Goal: Transaction & Acquisition: Purchase product/service

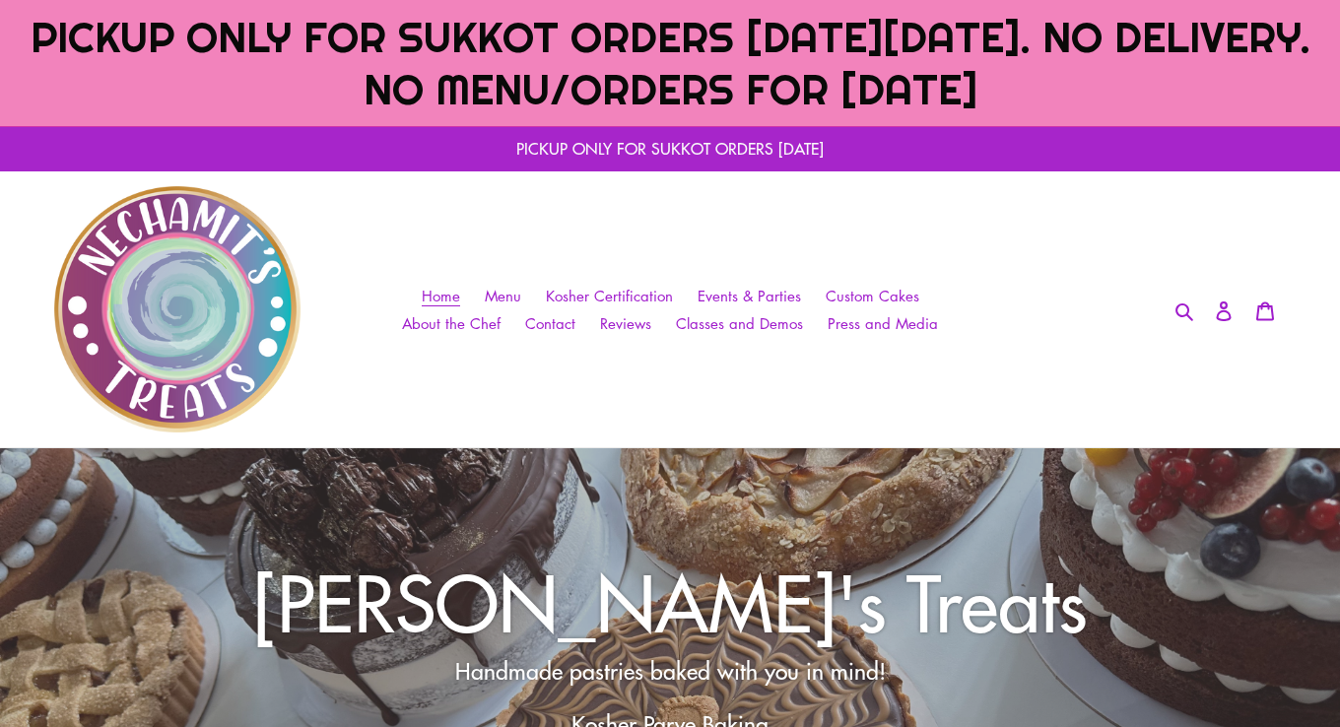
click at [552, 154] on p "PICKUP ONLY FOR SUKKOT ORDERS [DATE]" at bounding box center [670, 148] width 1340 height 45
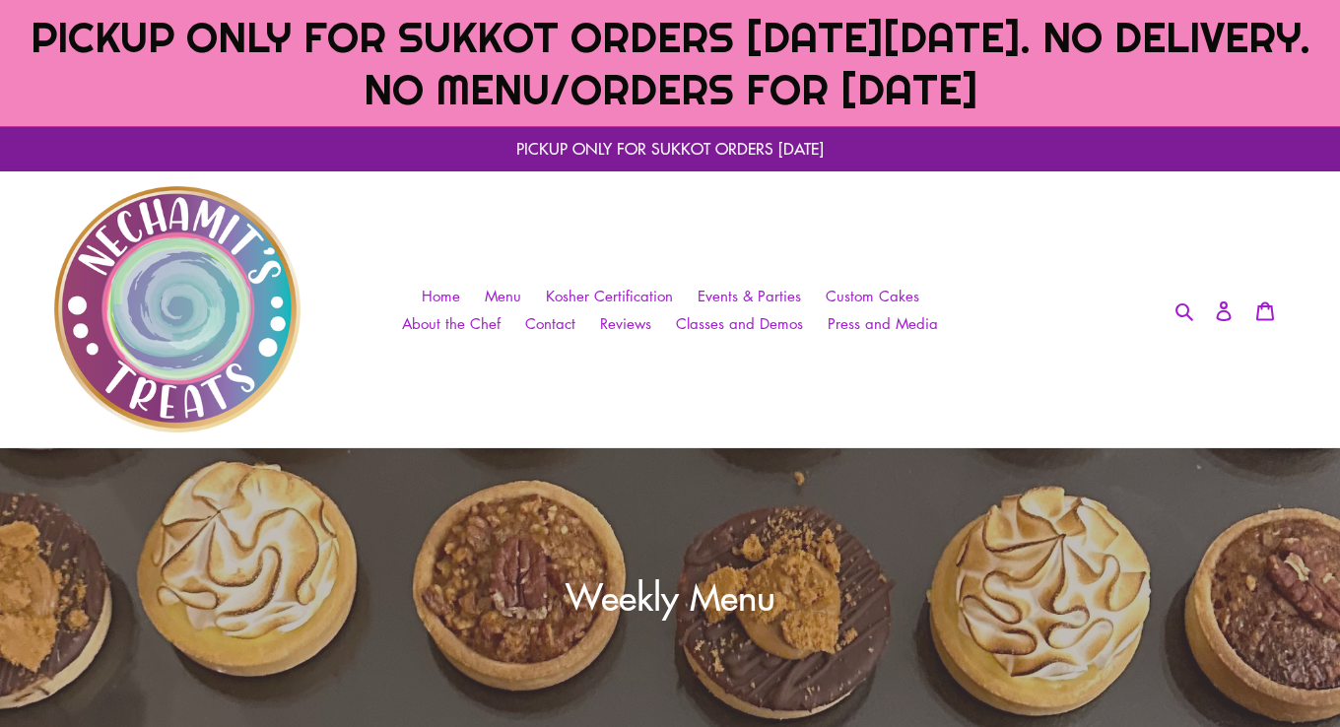
click at [825, 64] on span "PICKUP ONLY FOR SUKKOT ORDERS [DATE][DATE]. NO DELIVERY. NO MENU/ORDERS FOR [DA…" at bounding box center [671, 63] width 1280 height 104
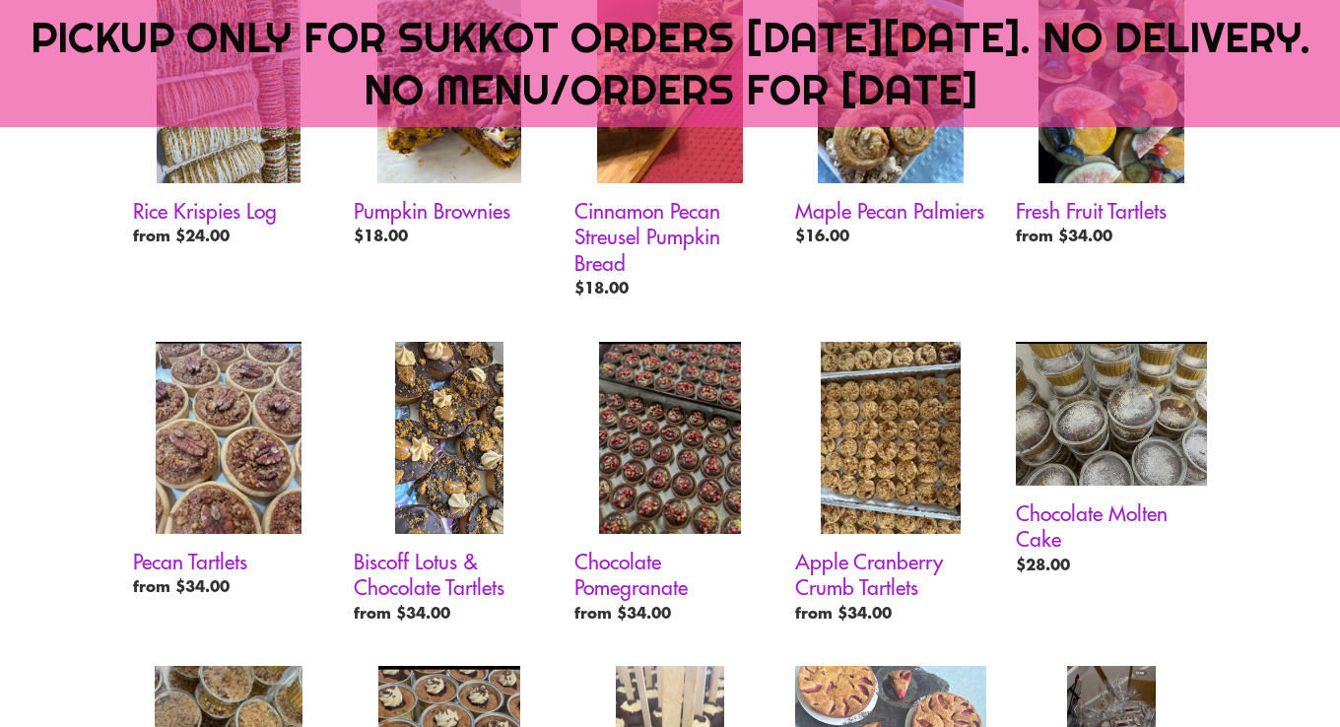
scroll to position [1273, 0]
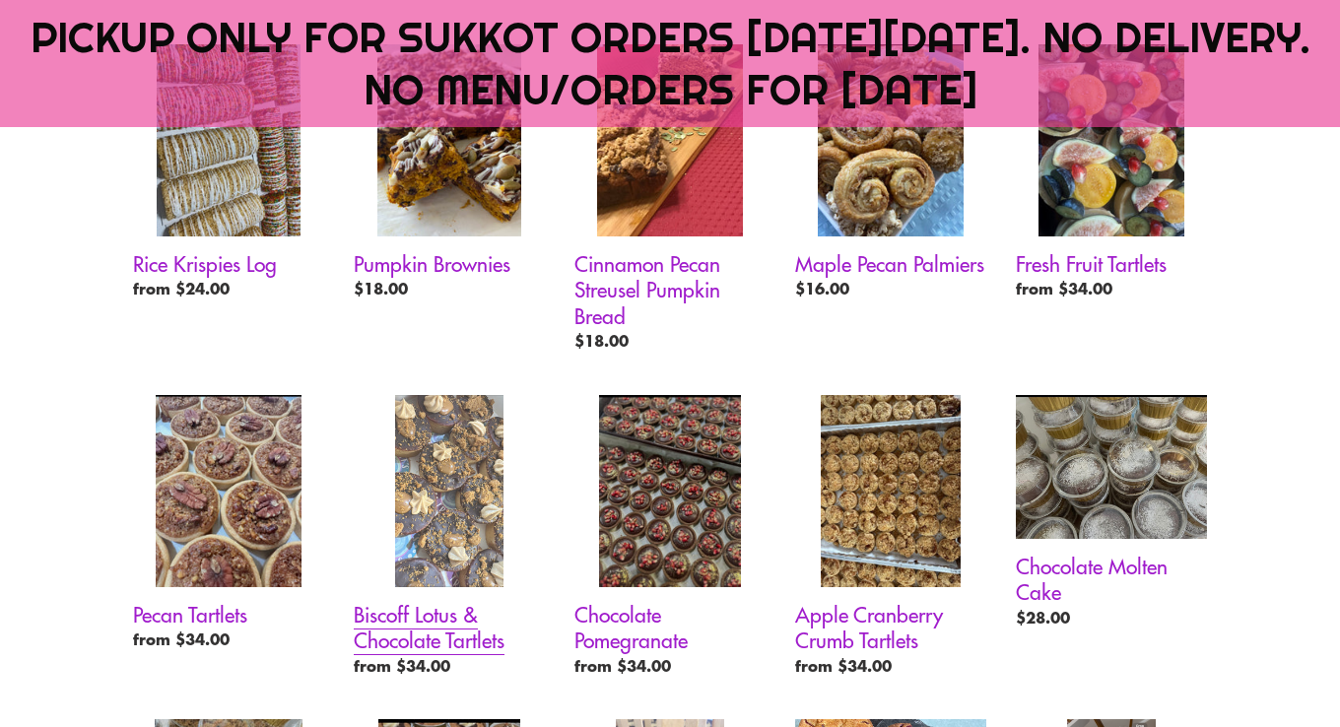
click at [510, 468] on link "Biscoff Lotus & Chocolate Tartlets" at bounding box center [449, 540] width 191 height 290
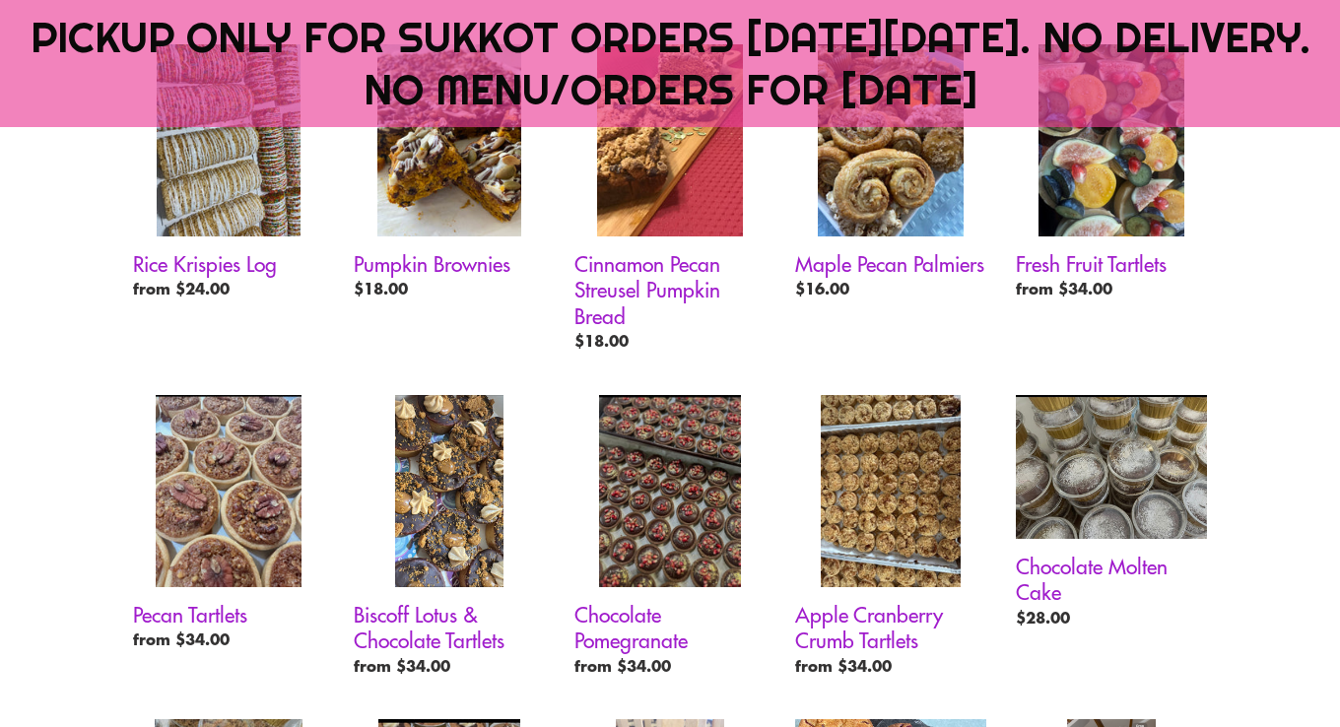
click at [1225, 319] on div "Rice Krispies Log Rice Krispies Log Regular price from $24.00 Sale price from $…" at bounding box center [670, 689] width 1182 height 1290
click at [1176, 323] on li "Fresh Fruit Tartlets Fresh Fruit Tartlets Regular price from $34.00 Sale price …" at bounding box center [1096, 193] width 221 height 299
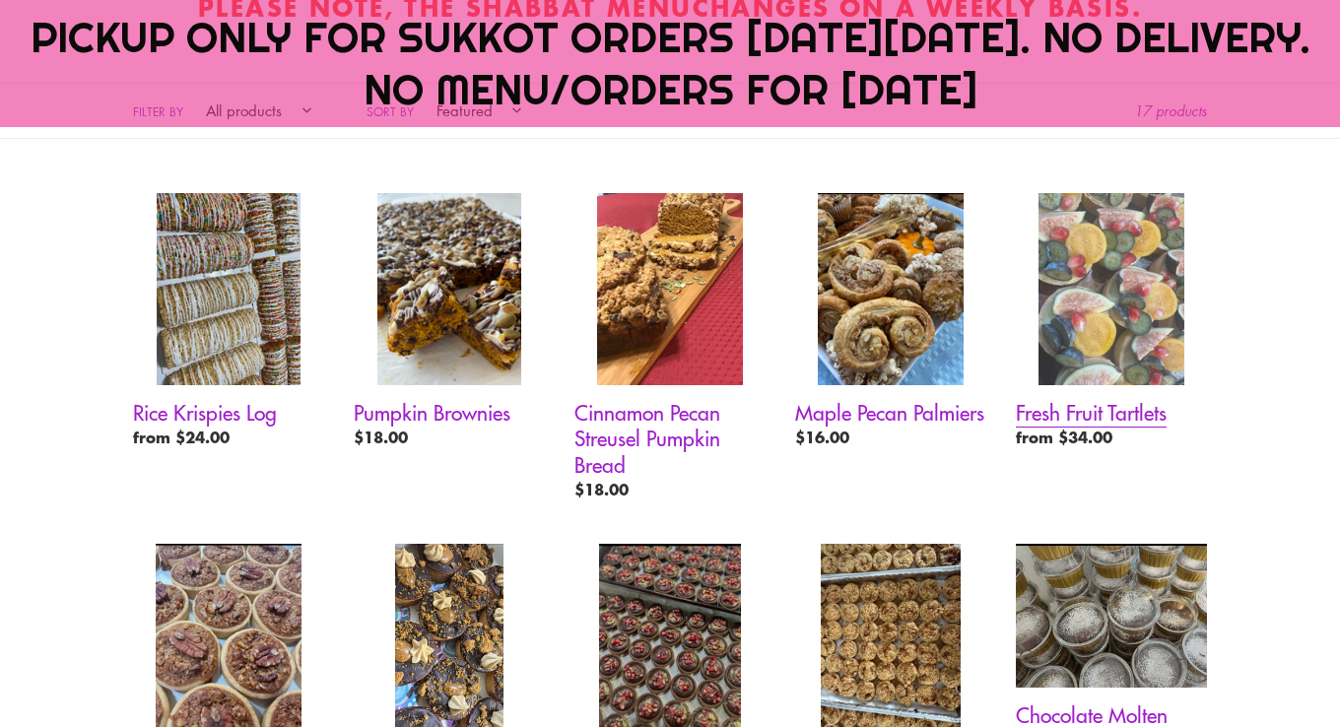
click at [1078, 337] on link "Fresh Fruit Tartlets" at bounding box center [1111, 325] width 191 height 264
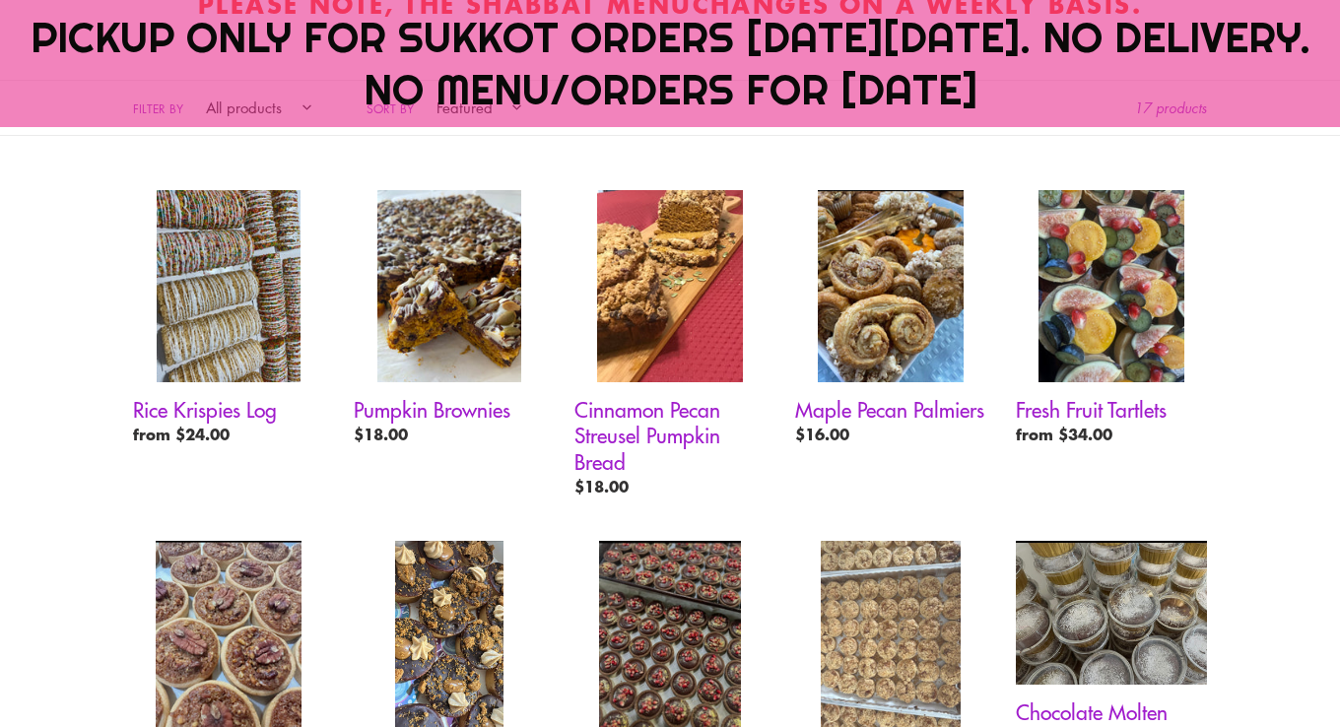
scroll to position [1390, 0]
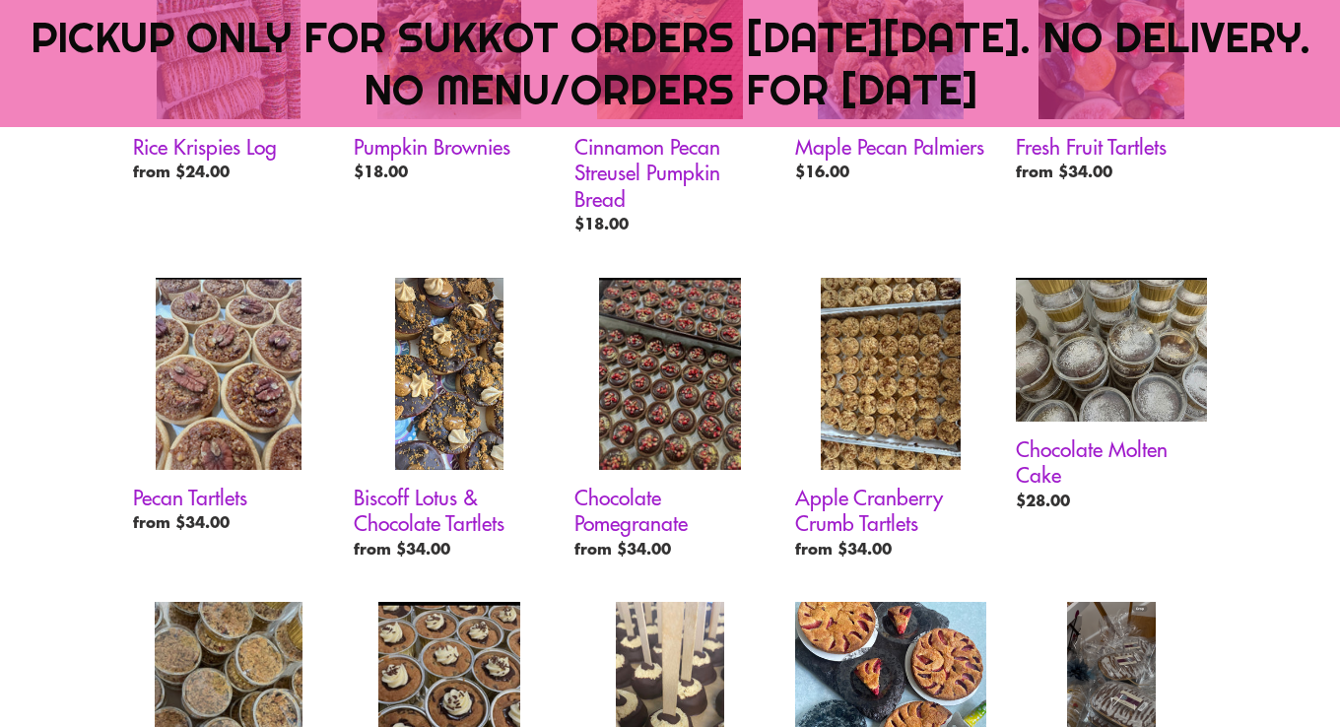
click at [1204, 532] on li "Chocolate Molten Cake Chocolate Molten Cake Regular price $28.00 Sale price $28…" at bounding box center [1096, 416] width 221 height 276
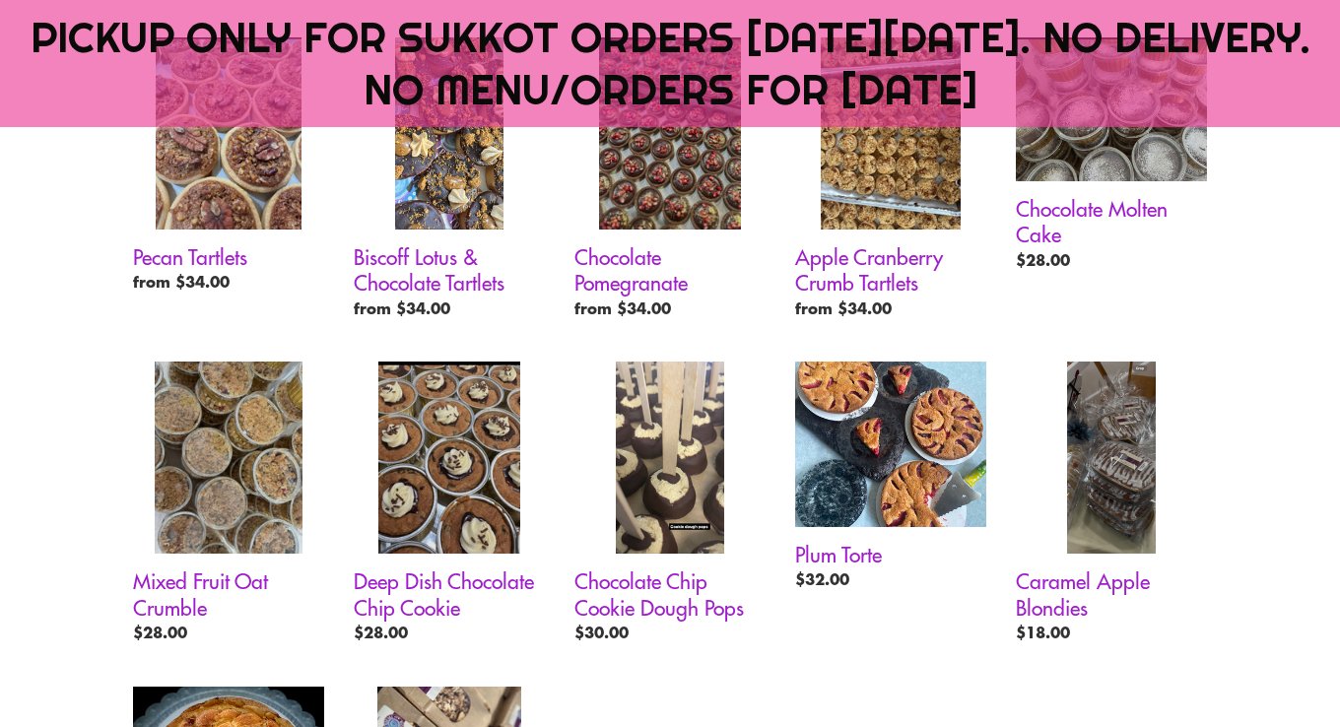
scroll to position [1631, 0]
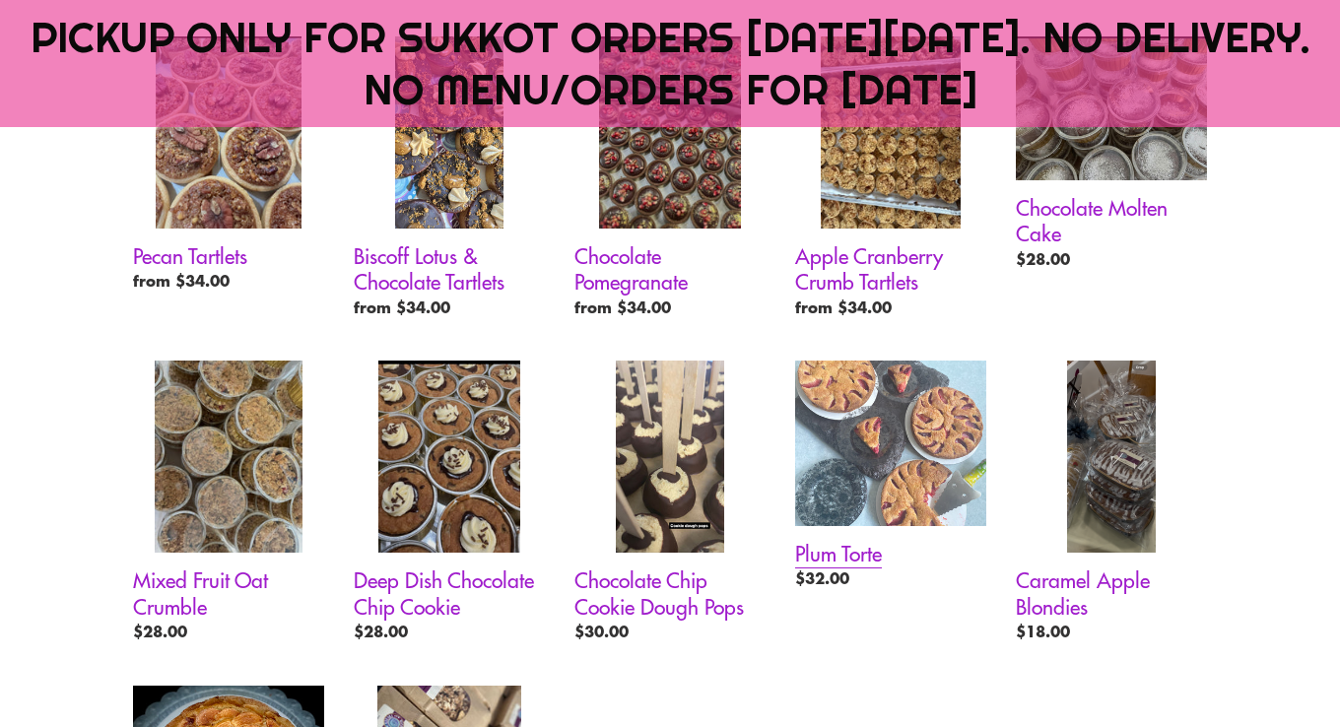
click at [940, 478] on link "Plum Torte" at bounding box center [890, 479] width 191 height 237
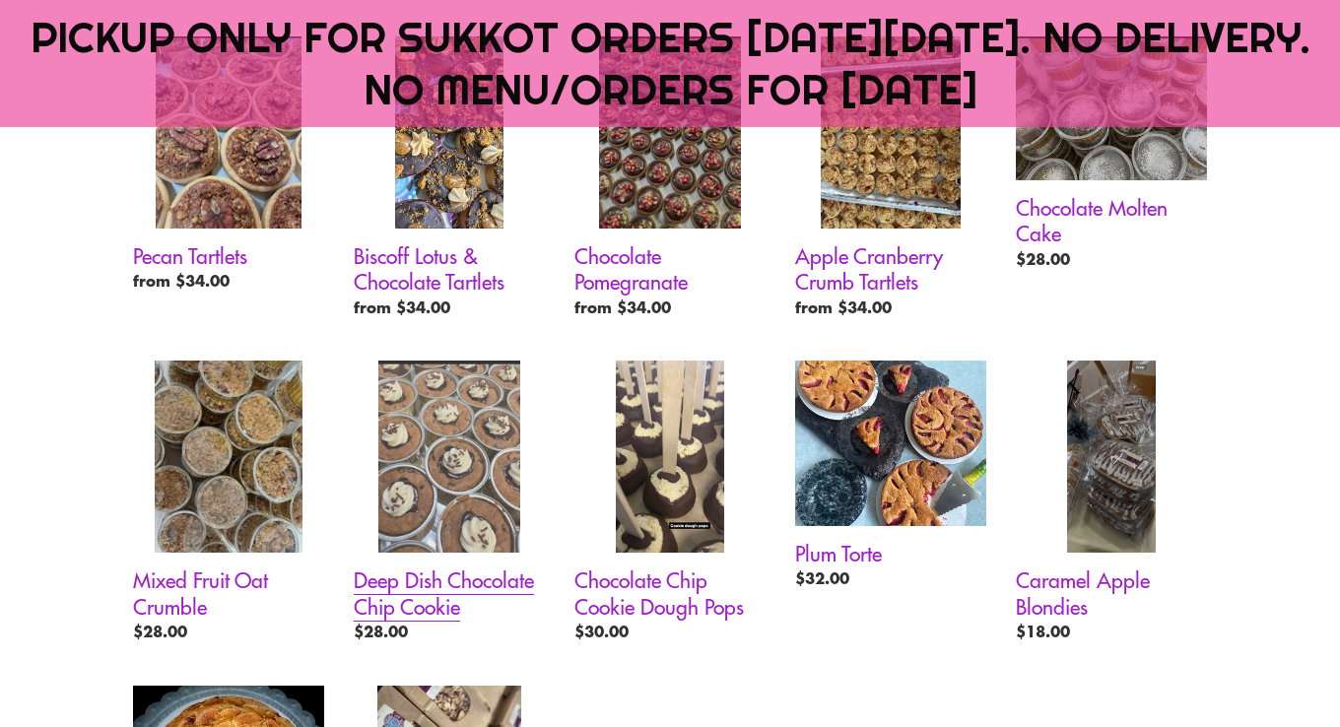
click at [383, 412] on link "Deep Dish Chocolate Chip Cookie" at bounding box center [449, 506] width 191 height 290
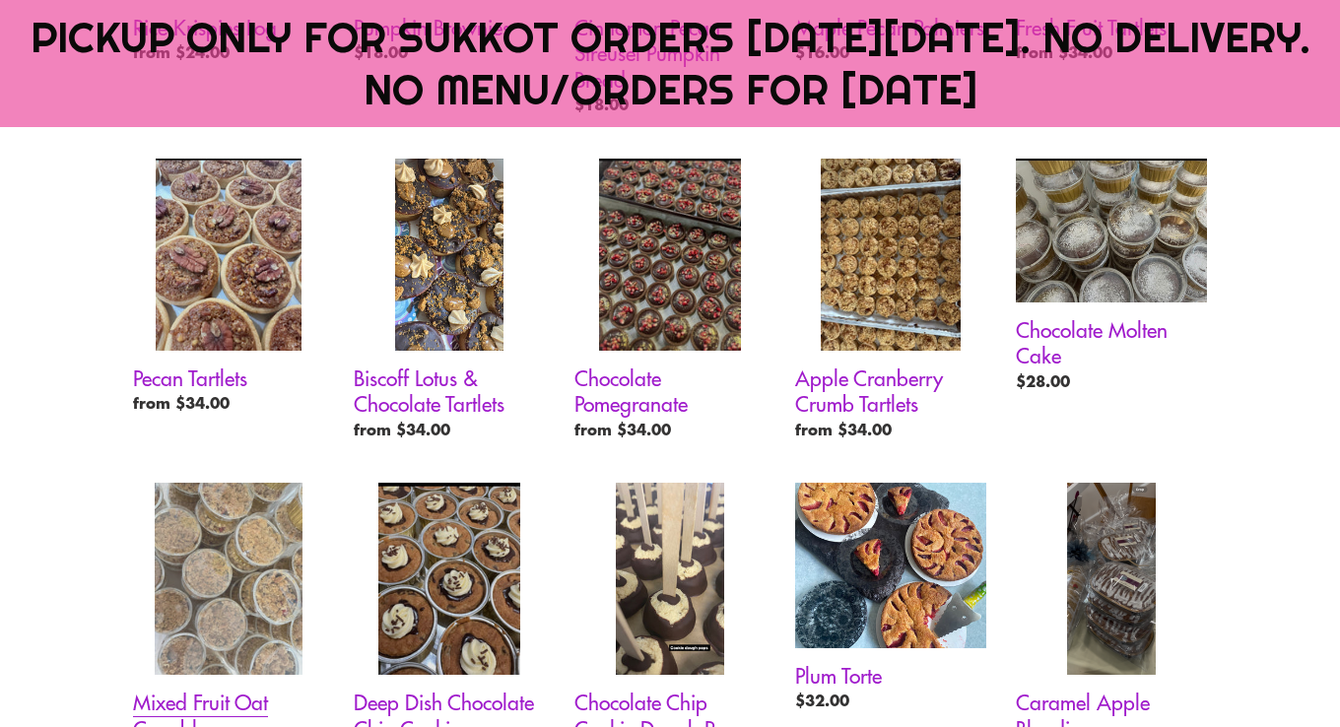
scroll to position [1507, 0]
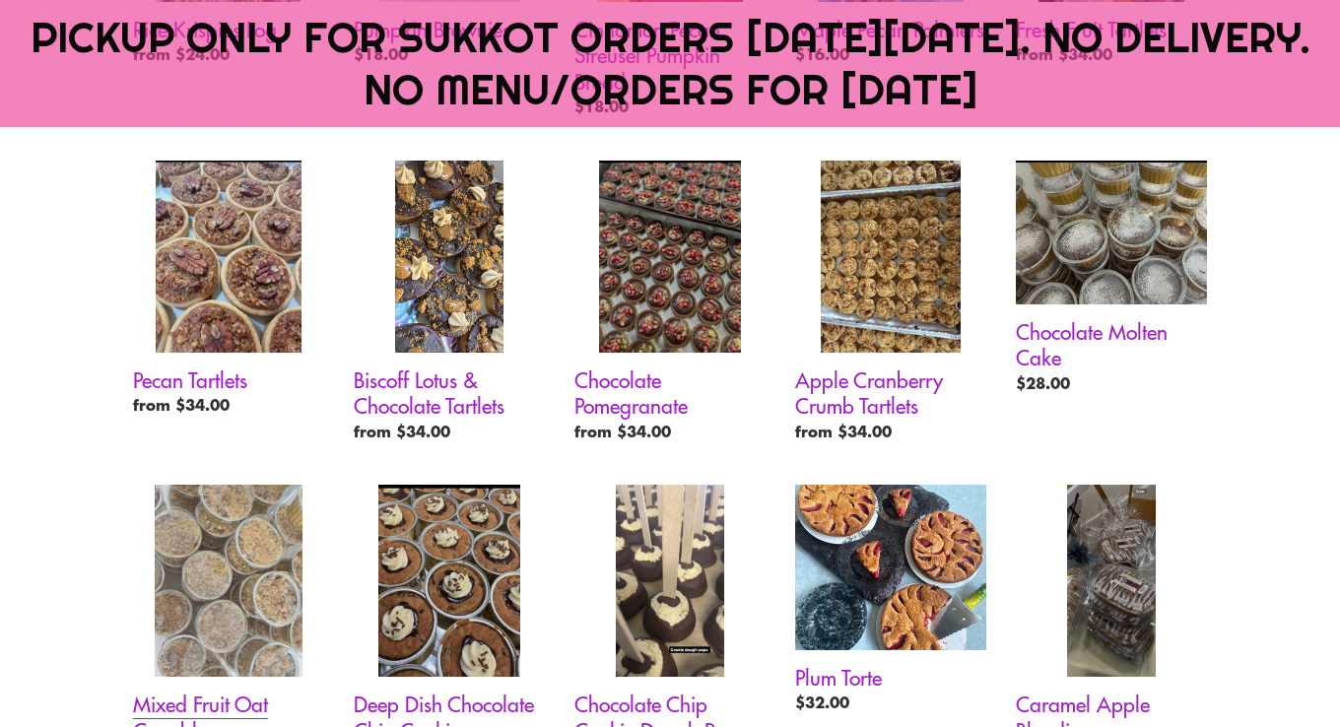
click at [243, 582] on link "Mixed Fruit Oat Crumble" at bounding box center [228, 630] width 191 height 290
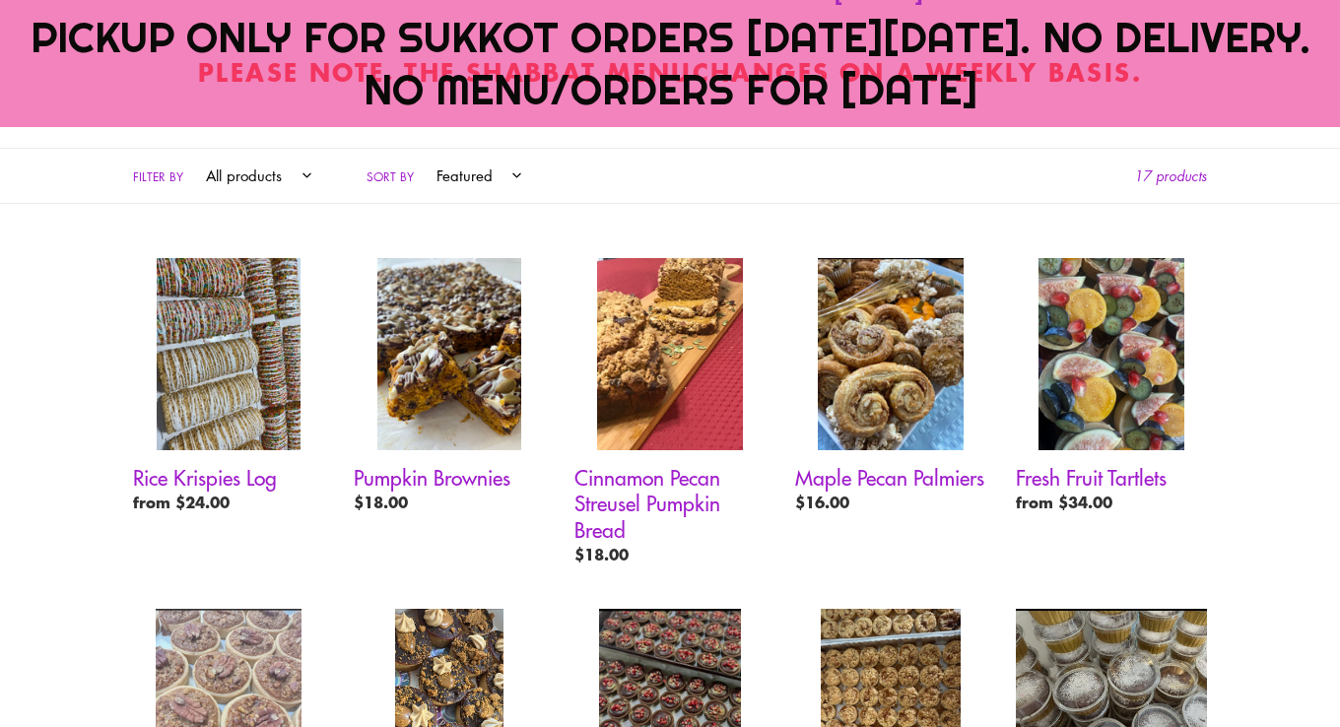
scroll to position [1041, 0]
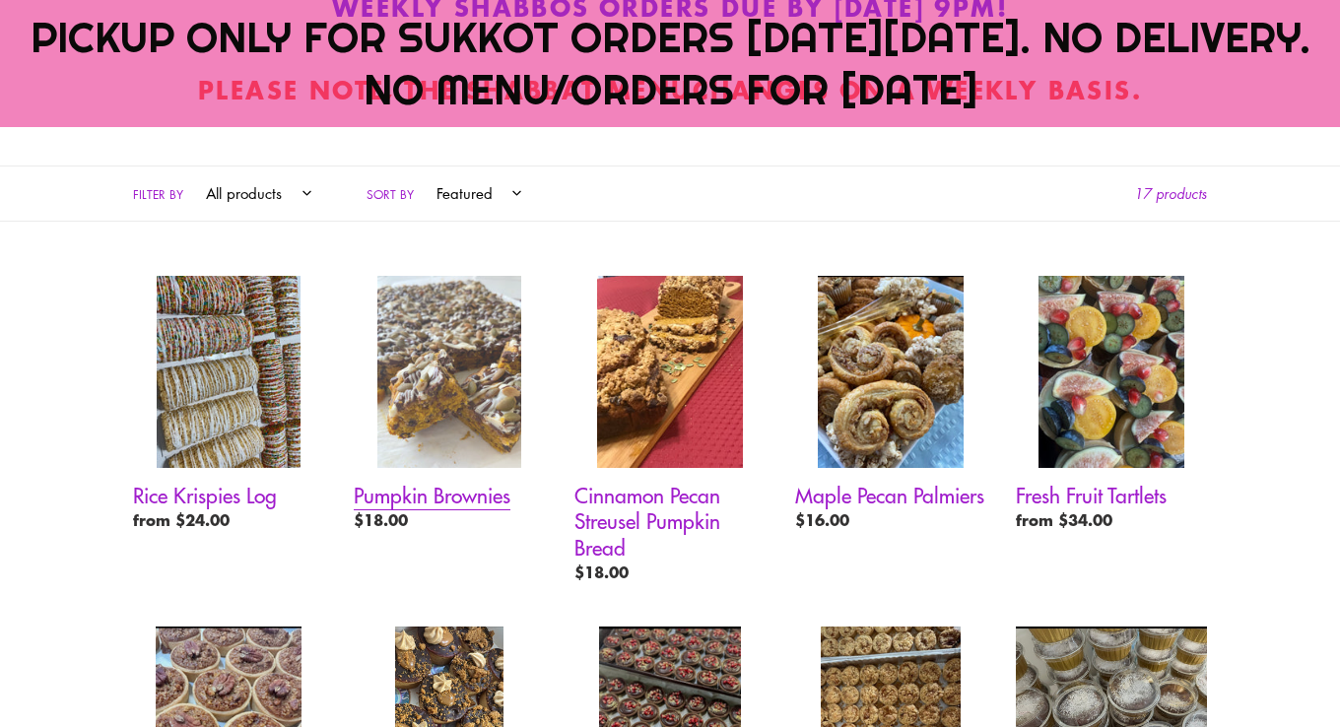
click at [425, 379] on link "Pumpkin Brownies" at bounding box center [449, 408] width 191 height 264
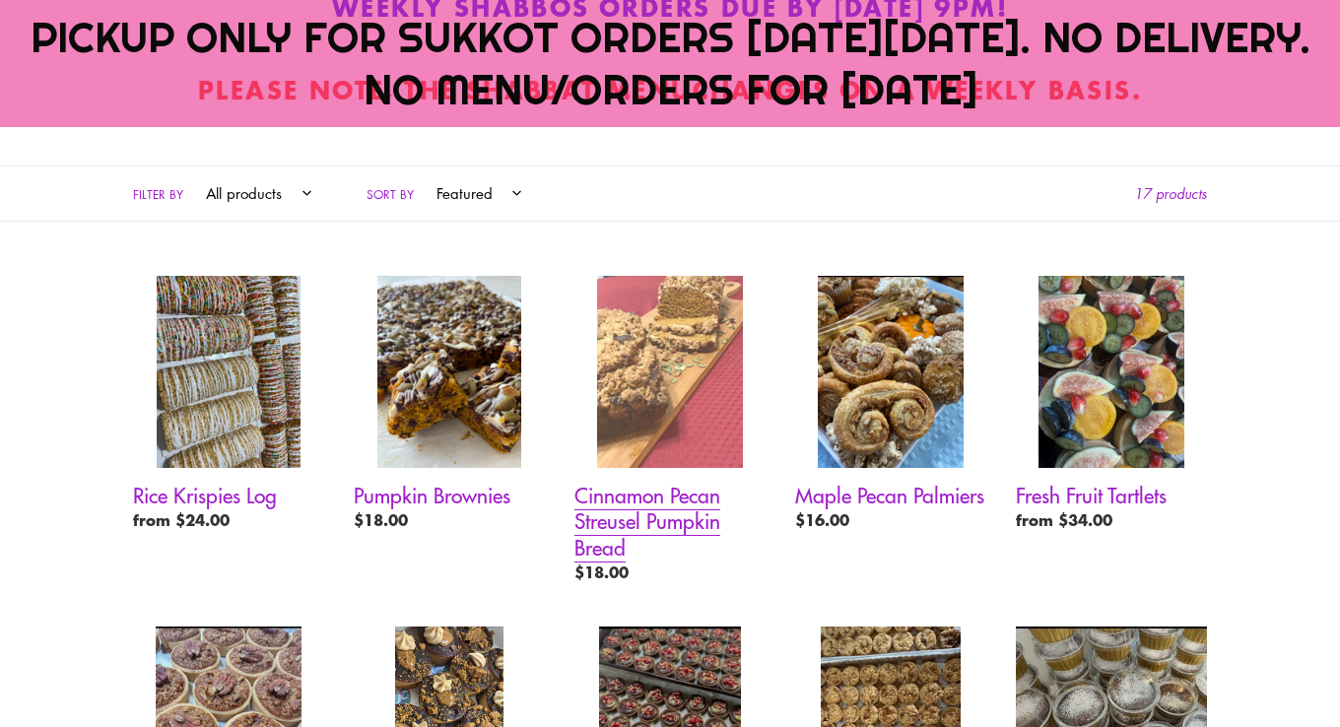
click at [697, 395] on link "Cinnamon Pecan Streusel Pumpkin Bread" at bounding box center [669, 434] width 191 height 316
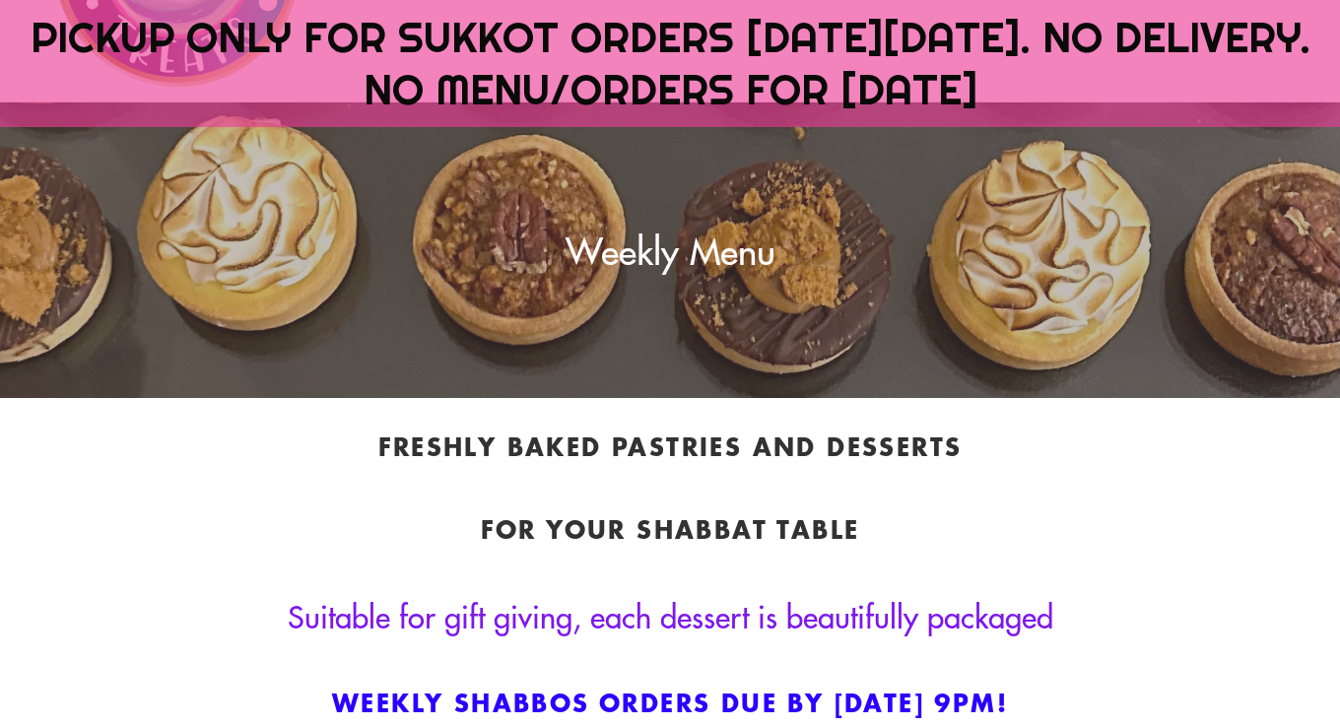
scroll to position [340, 0]
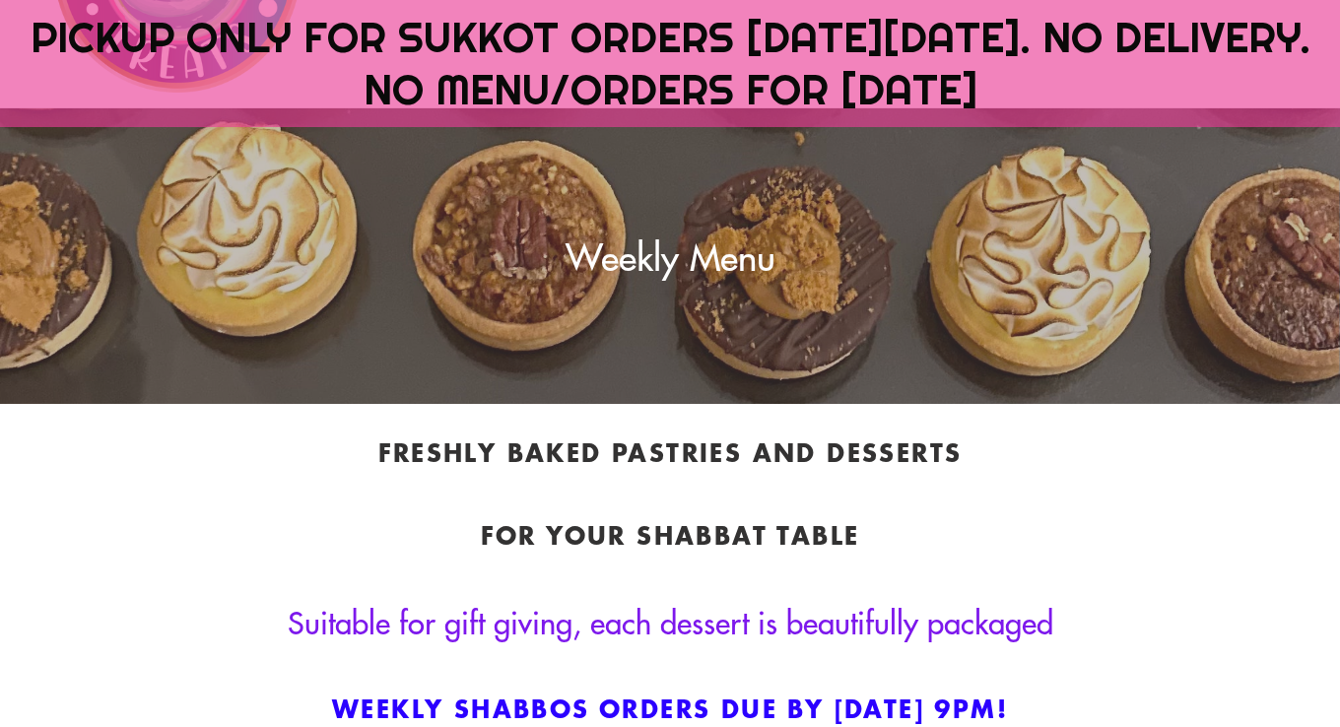
click at [1172, 681] on div "Freshly baked pastries and desserts for your Shabbat table Suitable for gift gi…" at bounding box center [670, 635] width 1182 height 394
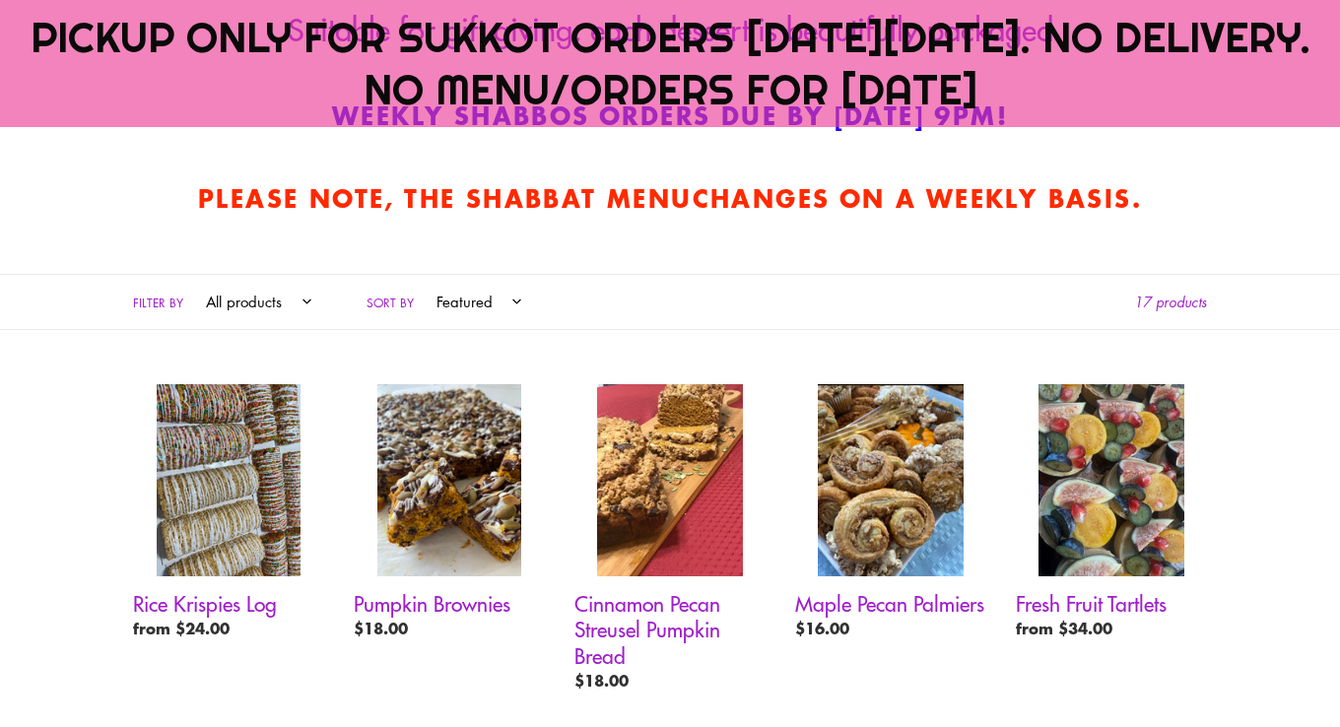
scroll to position [934, 0]
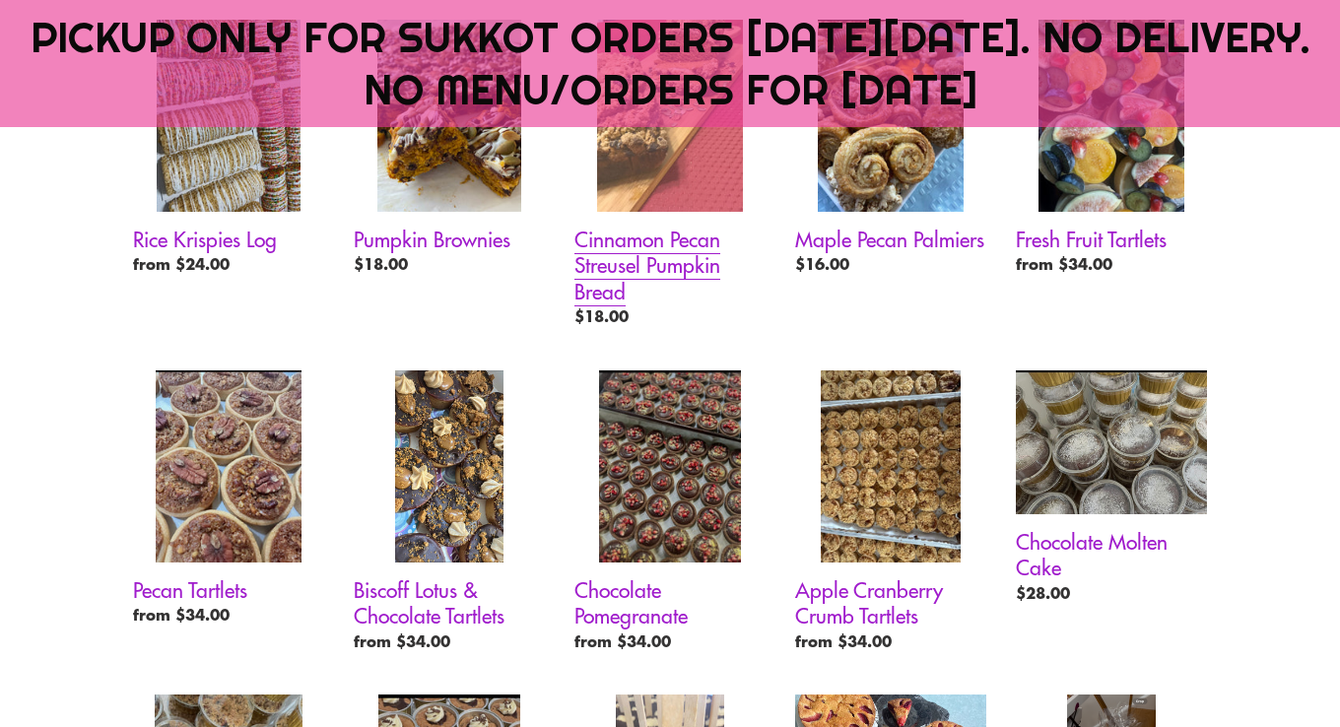
scroll to position [1298, 0]
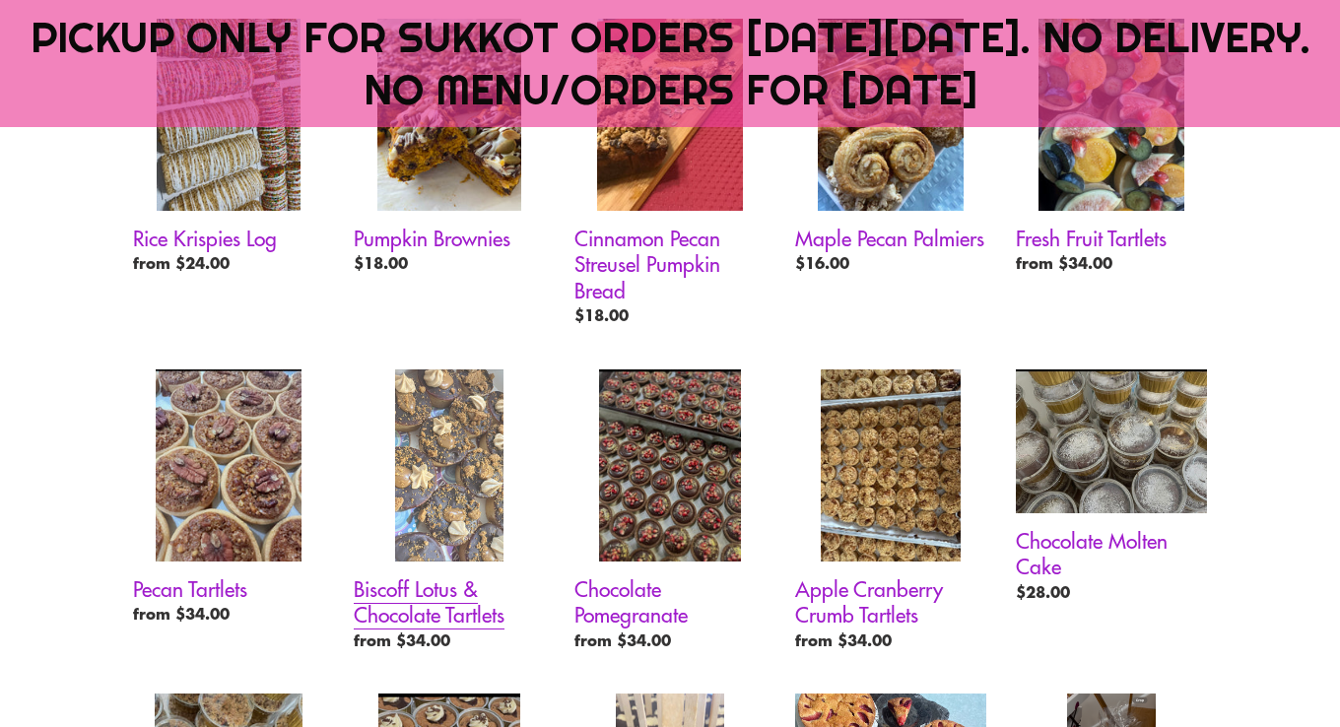
click at [482, 435] on link "Biscoff Lotus & Chocolate Tartlets" at bounding box center [449, 514] width 191 height 290
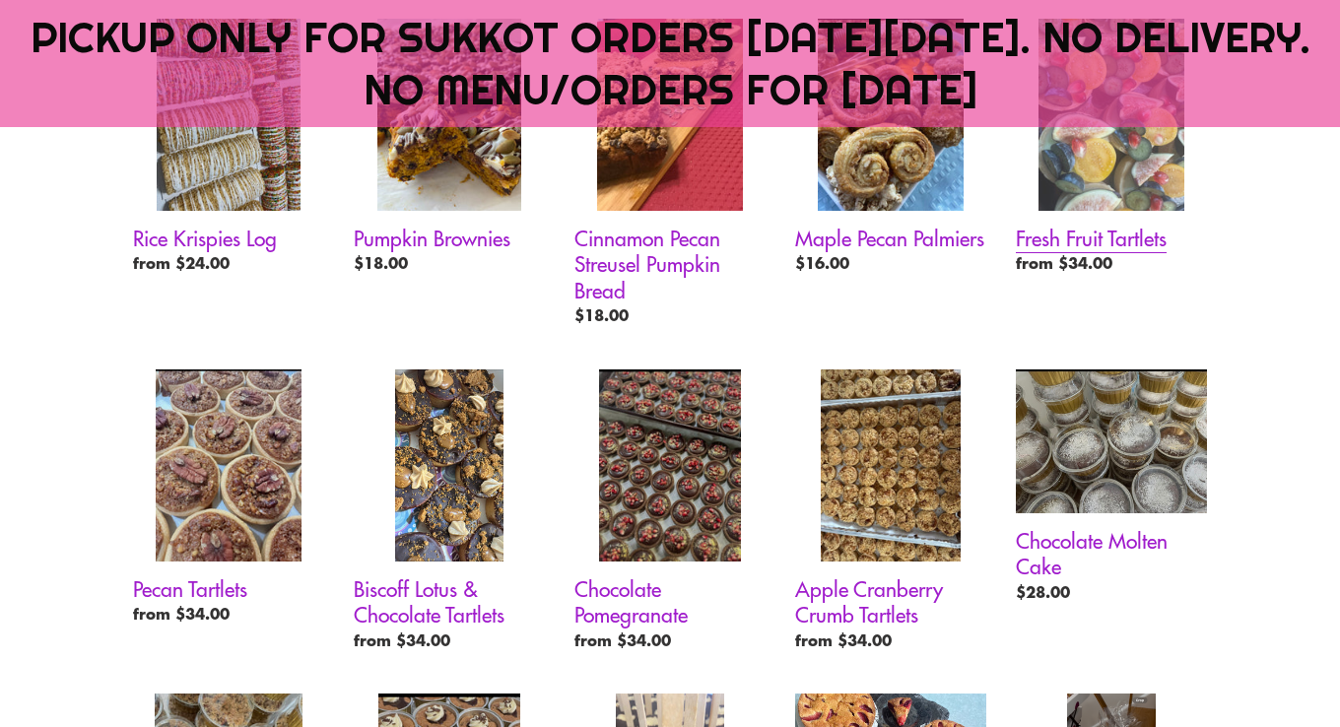
click at [1164, 183] on link "Fresh Fruit Tartlets" at bounding box center [1111, 151] width 191 height 264
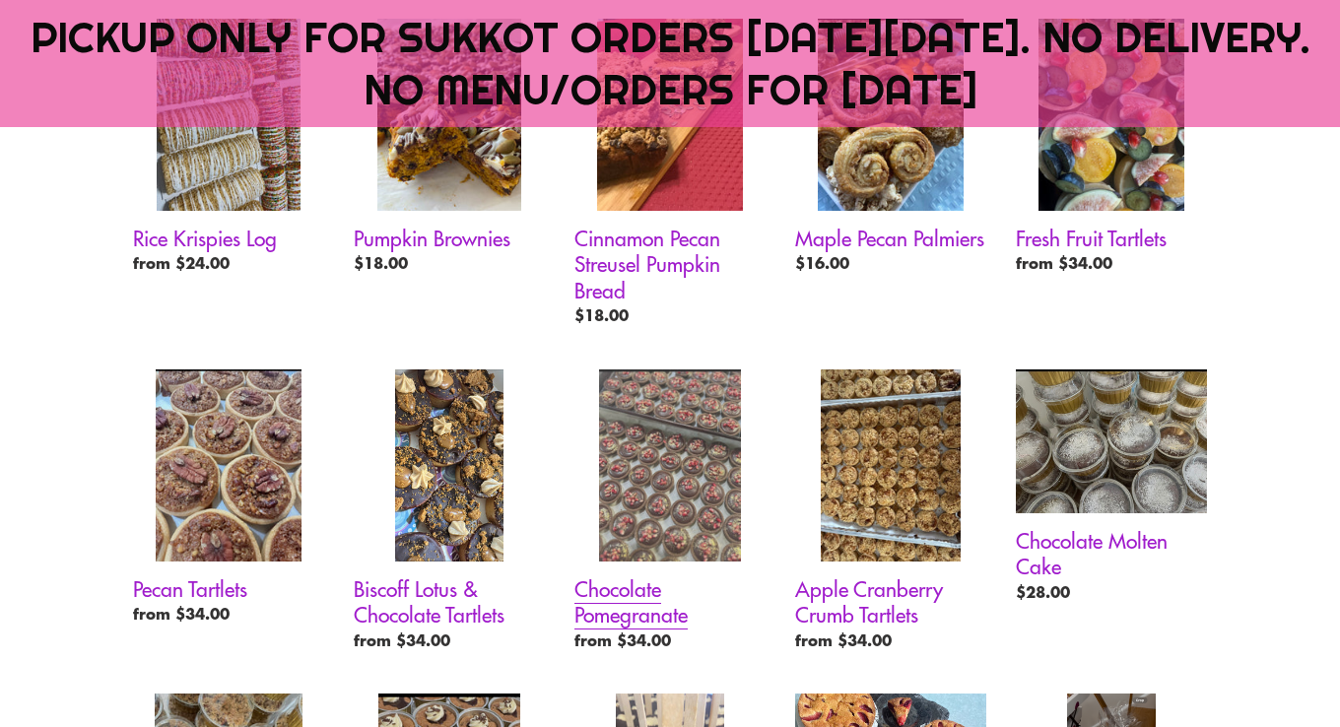
click at [609, 447] on link "Chocolate Pomegranate" at bounding box center [669, 514] width 191 height 290
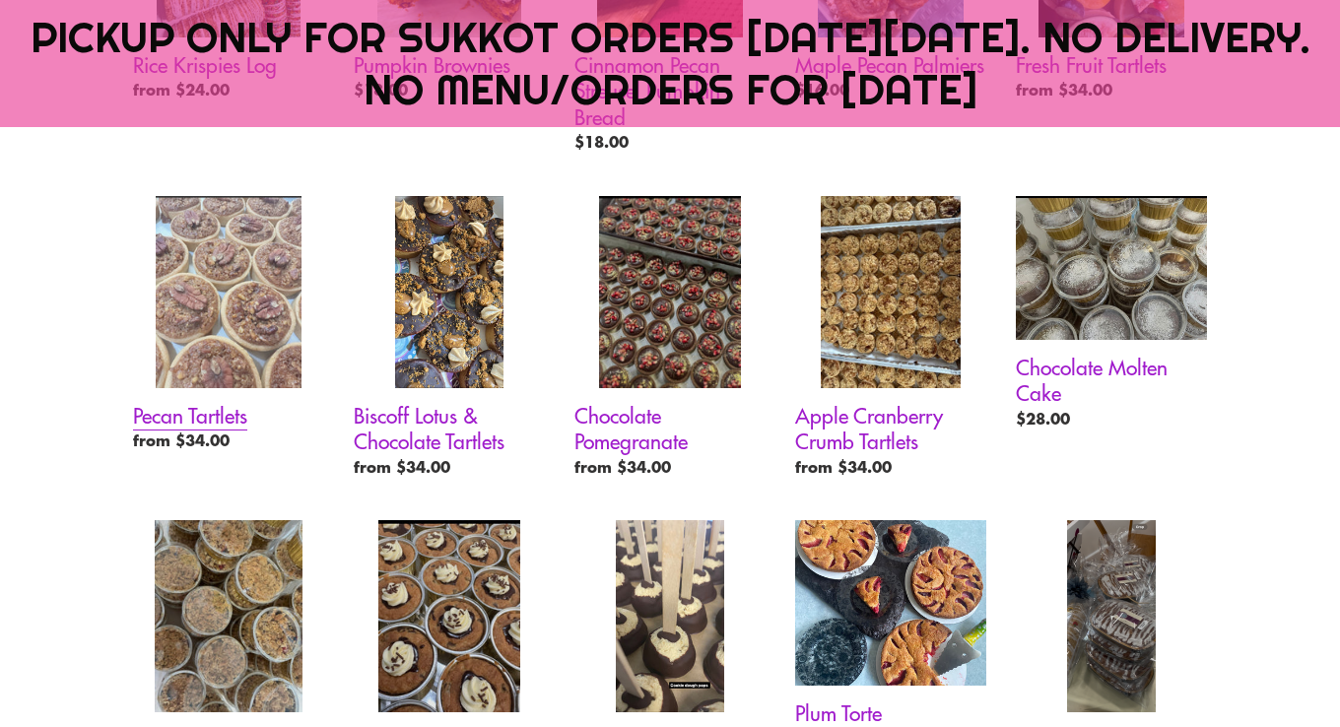
scroll to position [1473, 0]
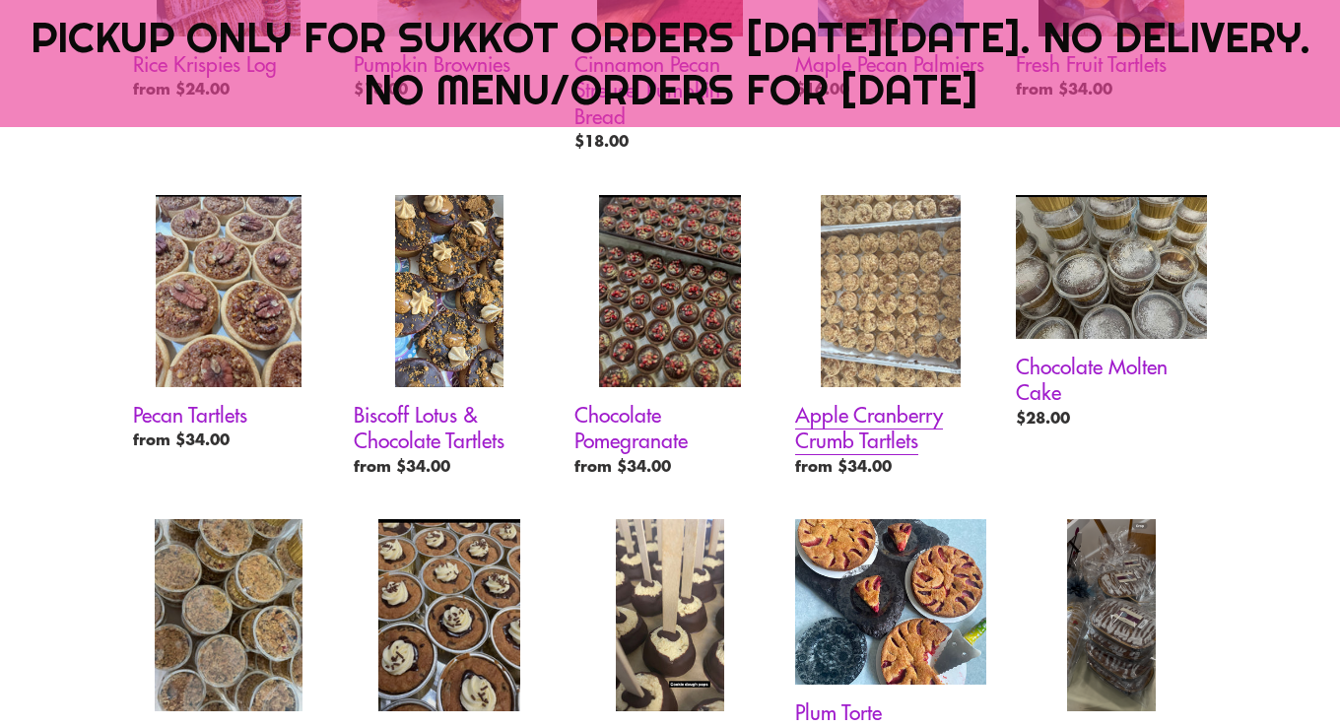
click at [849, 330] on link "Apple Cranberry Crumb Tartlets" at bounding box center [890, 340] width 191 height 290
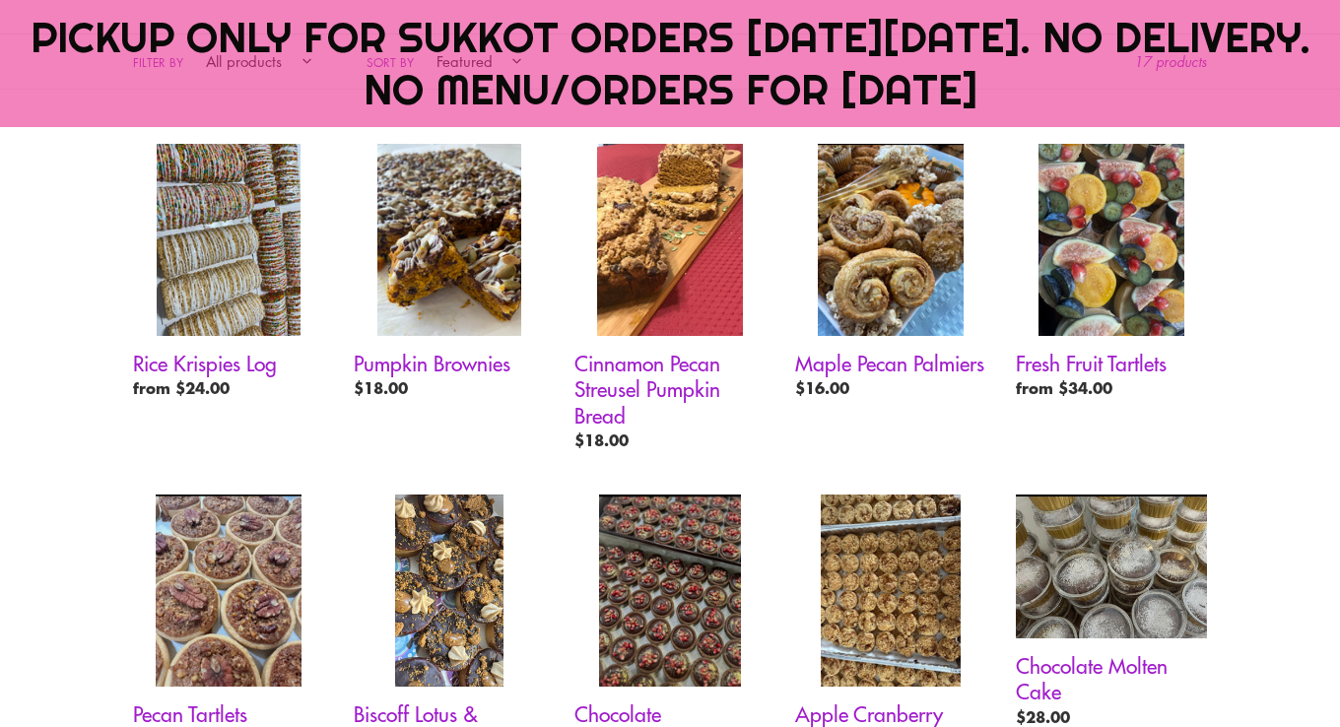
scroll to position [1172, 0]
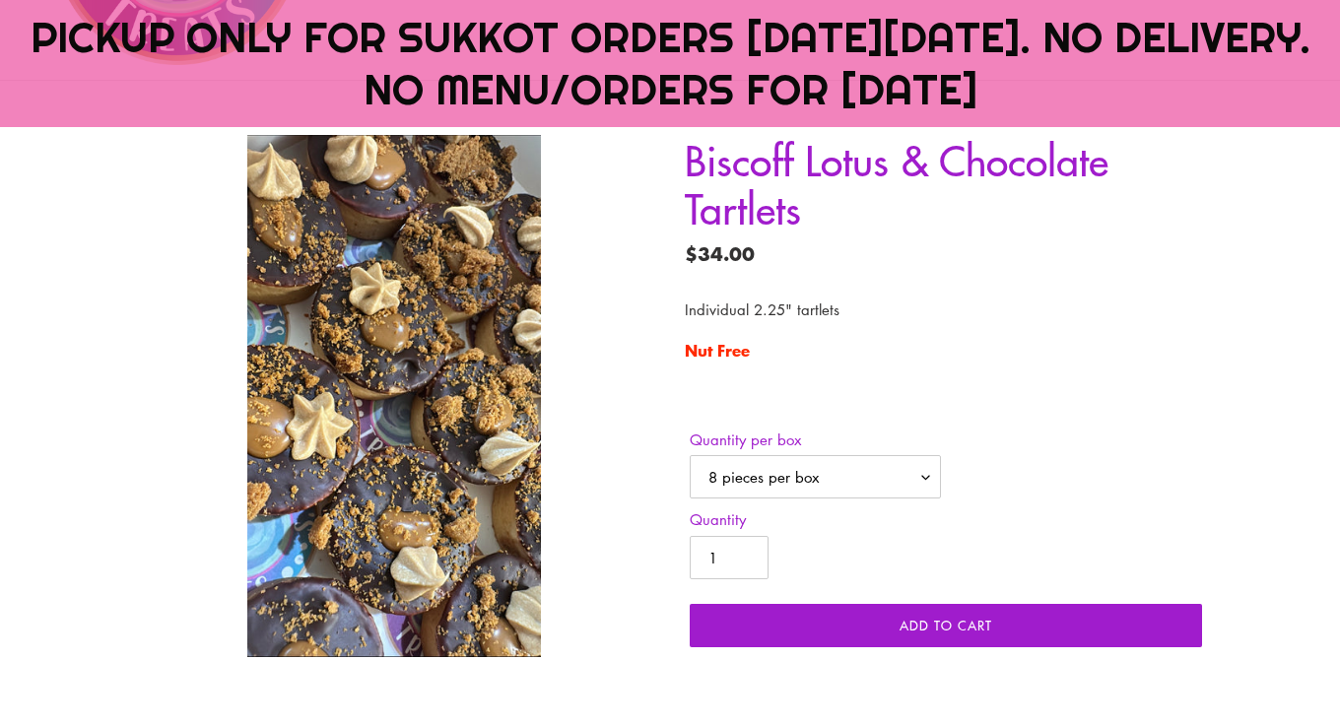
scroll to position [368, 0]
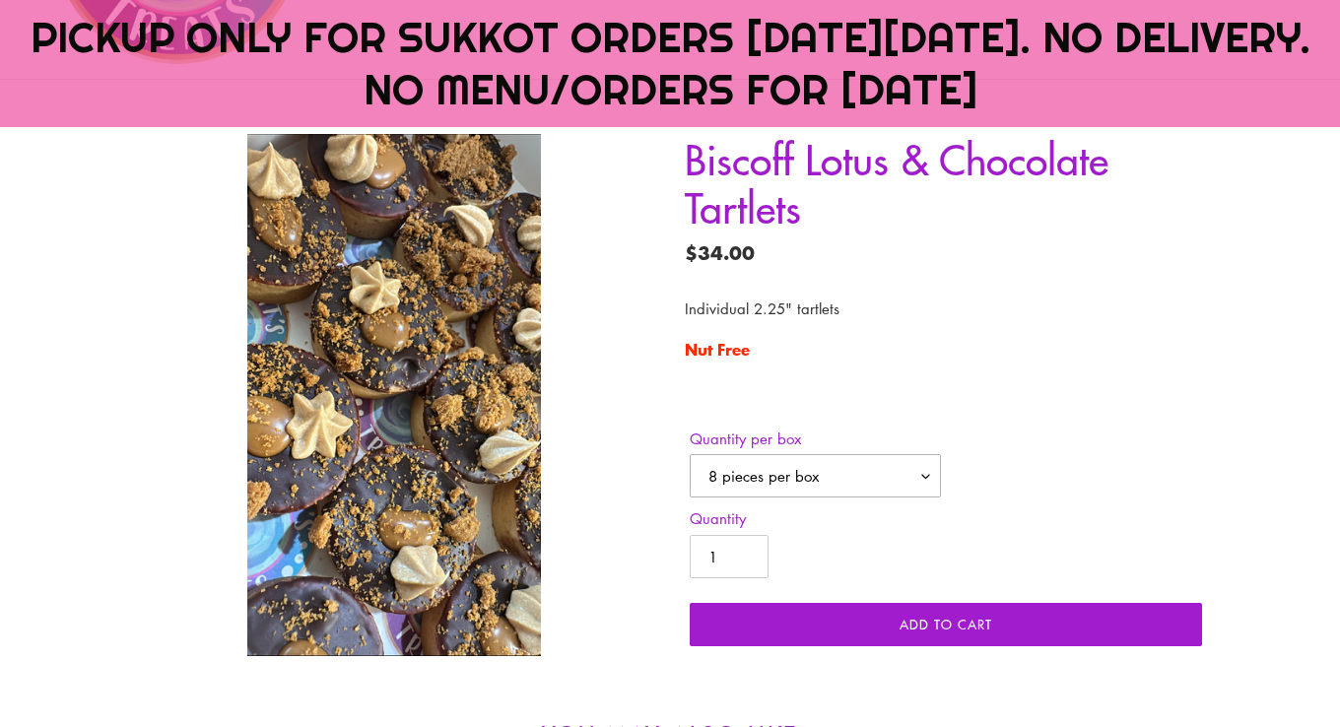
click at [790, 475] on select "8 pieces per box 12 pieces per box" at bounding box center [815, 475] width 251 height 43
click at [690, 454] on select "8 pieces per box 12 pieces per box" at bounding box center [815, 475] width 251 height 43
drag, startPoint x: 816, startPoint y: 477, endPoint x: 816, endPoint y: 502, distance: 25.6
click at [816, 502] on div "Quantity per box 8 pieces per box 12 pieces per box" at bounding box center [946, 468] width 522 height 81
select select "8 pieces per box"
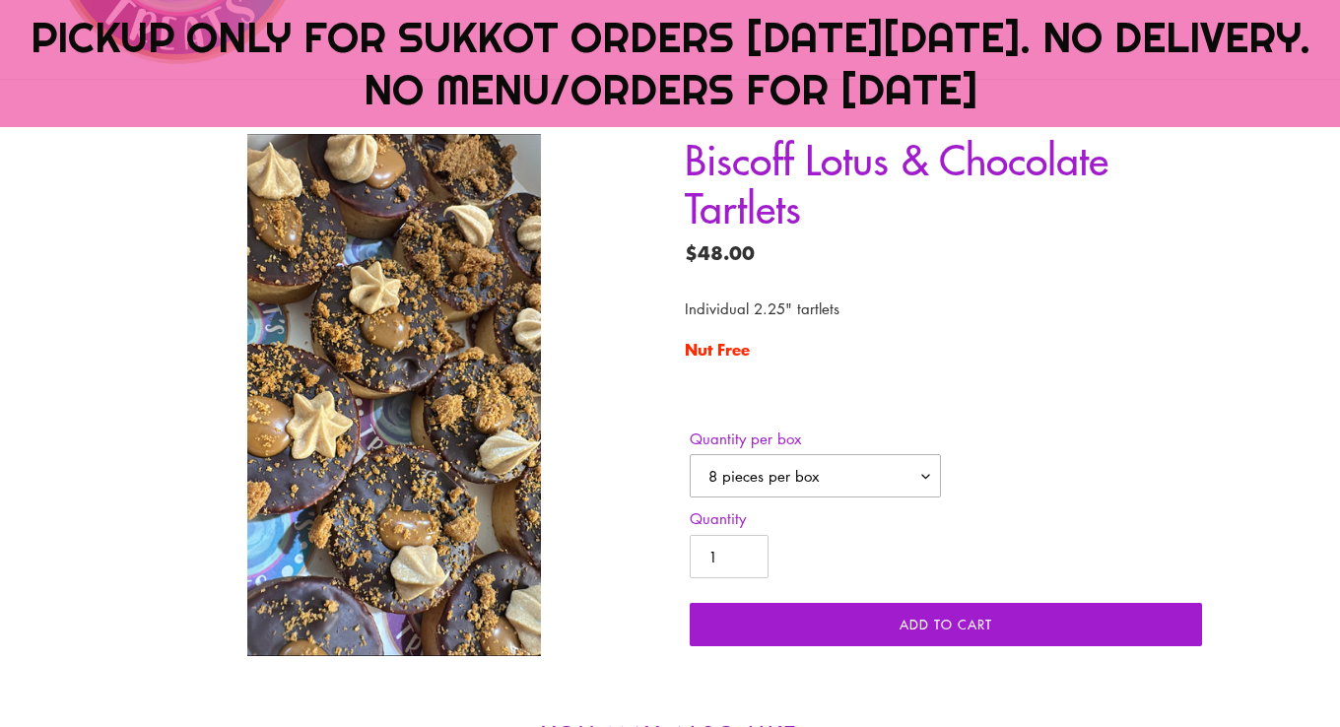
click at [690, 454] on select "8 pieces per box 12 pieces per box" at bounding box center [815, 475] width 251 height 43
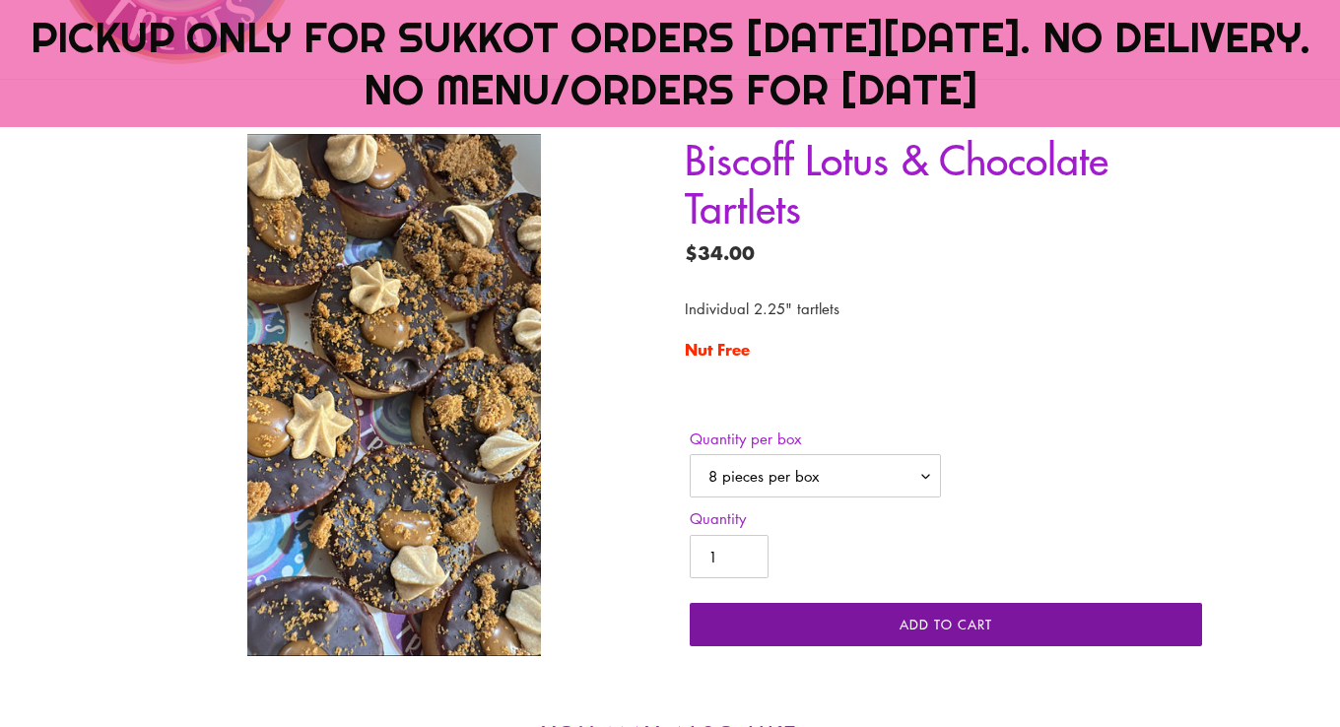
click at [815, 630] on button "Add to cart" at bounding box center [946, 624] width 512 height 43
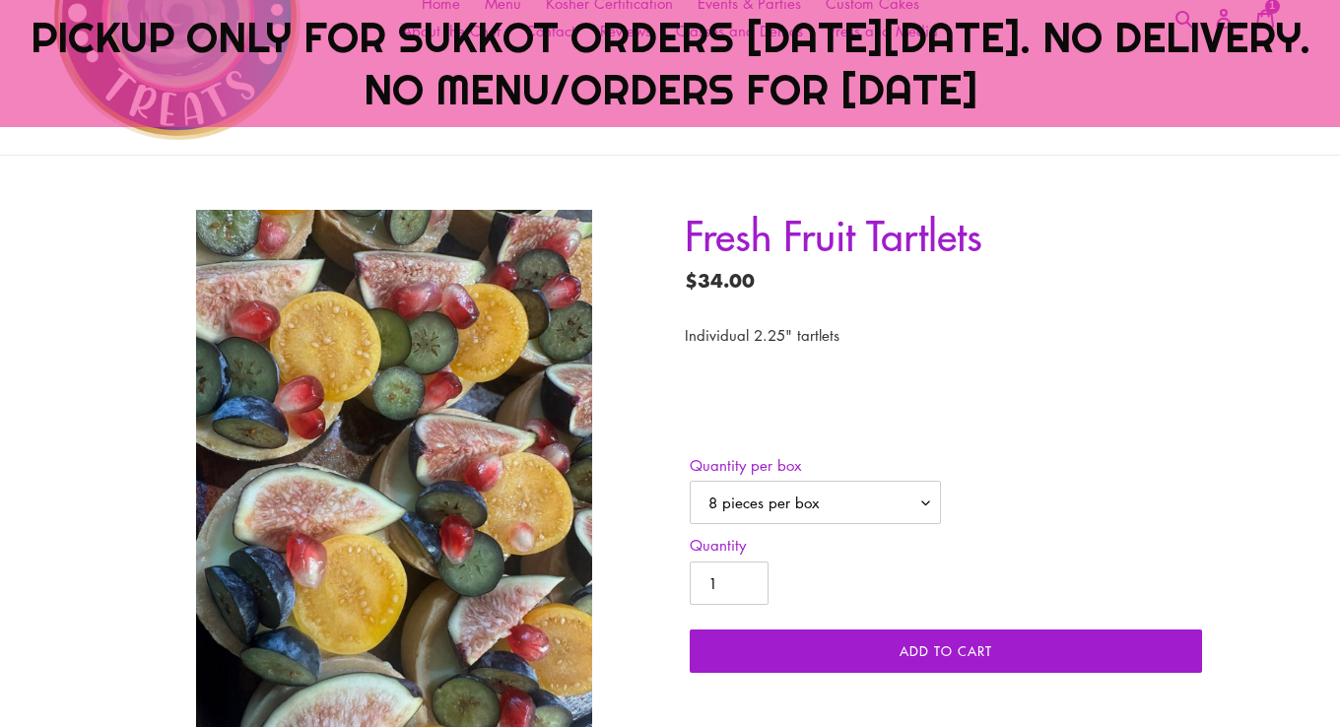
scroll to position [313, 0]
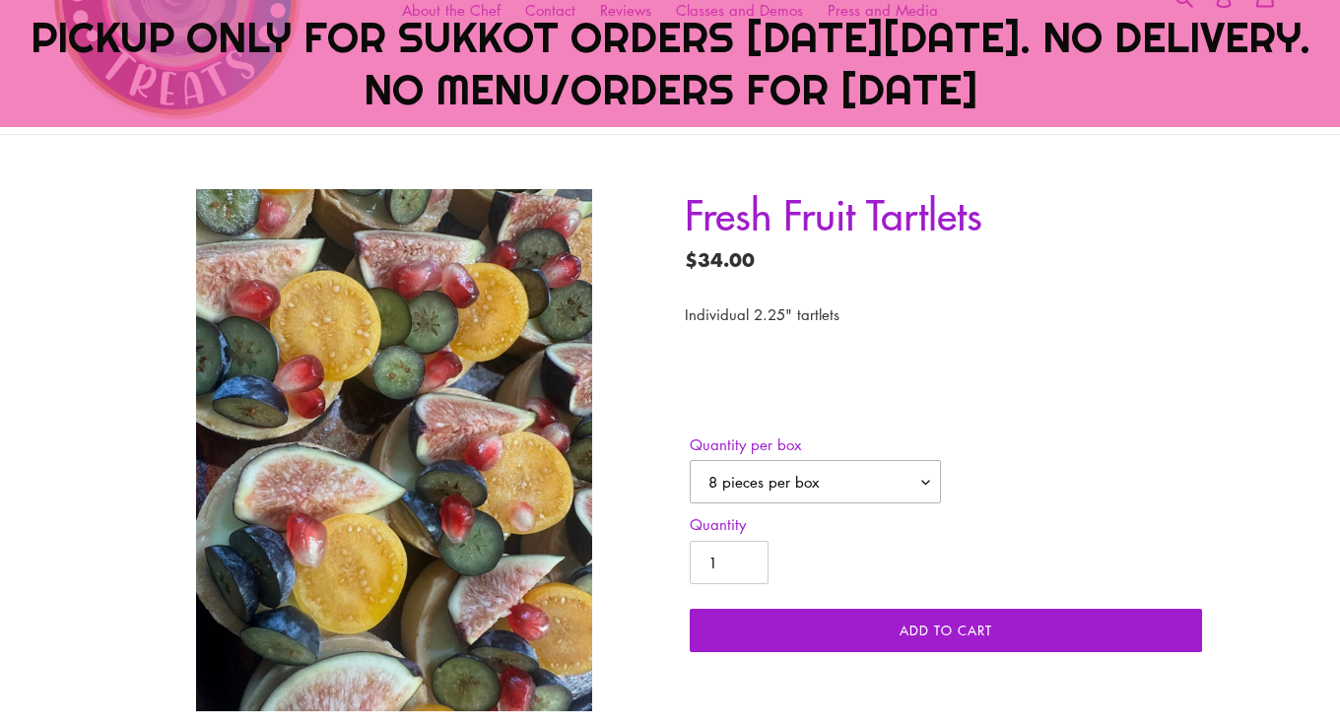
click at [835, 480] on select "8 pieces per box 12 pieces per box" at bounding box center [815, 481] width 251 height 43
select select "12 pieces per box"
click at [690, 460] on select "8 pieces per box 12 pieces per box" at bounding box center [815, 481] width 251 height 43
click at [1082, 377] on div "Fresh Fruit Tartlets Regular price $48.00 Sale price $34.00 Regular price $48.0…" at bounding box center [946, 430] width 522 height 483
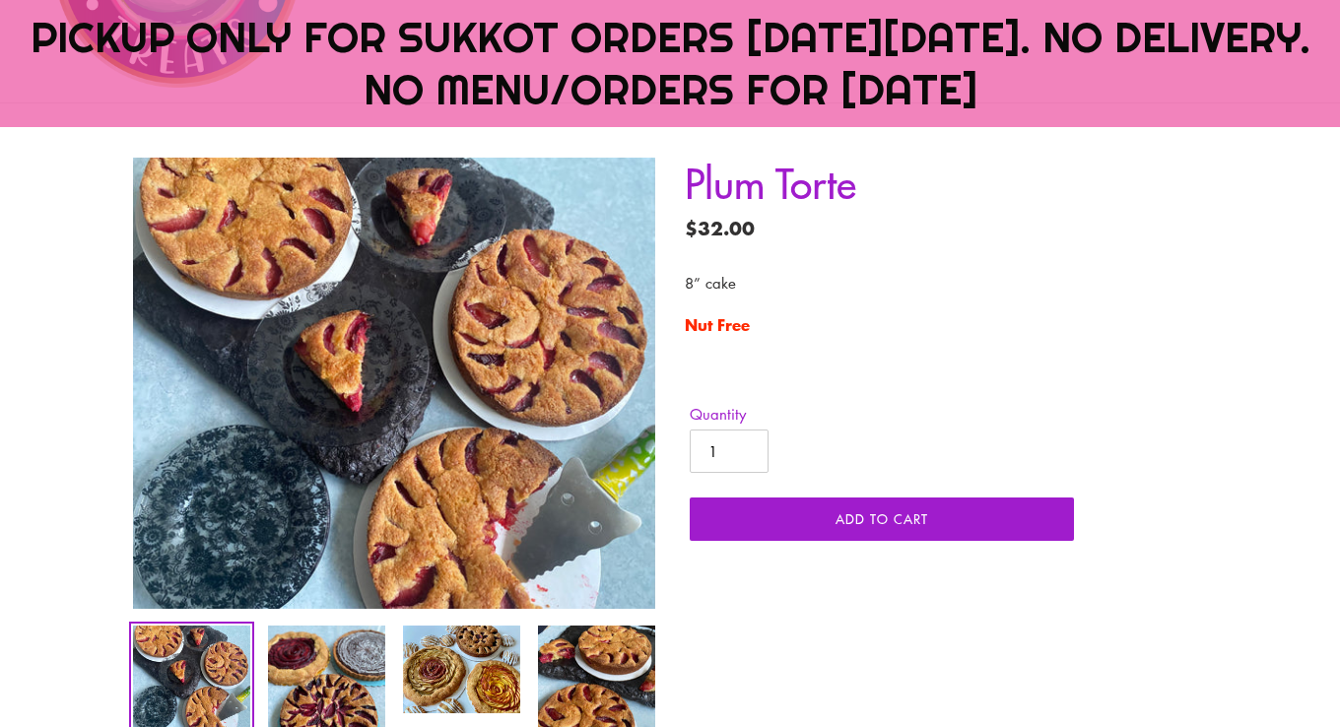
scroll to position [354, 0]
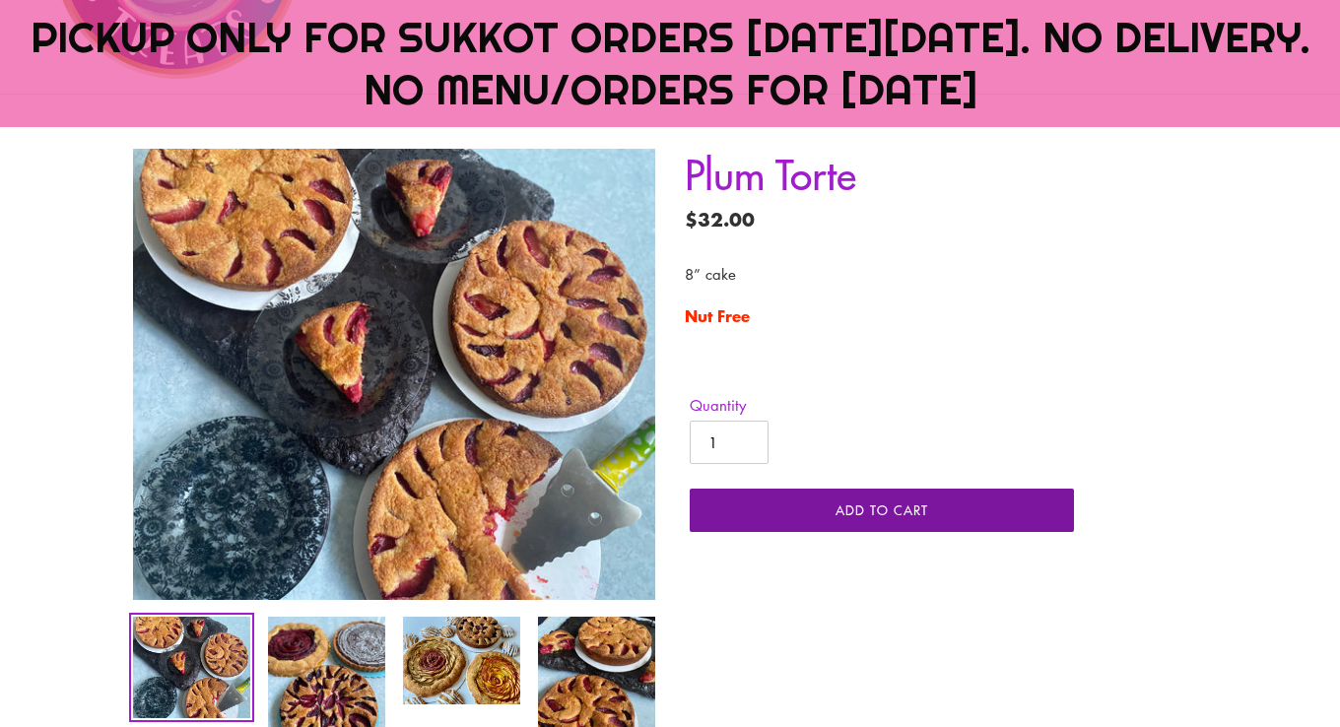
click at [874, 518] on button "Add to cart" at bounding box center [882, 510] width 384 height 43
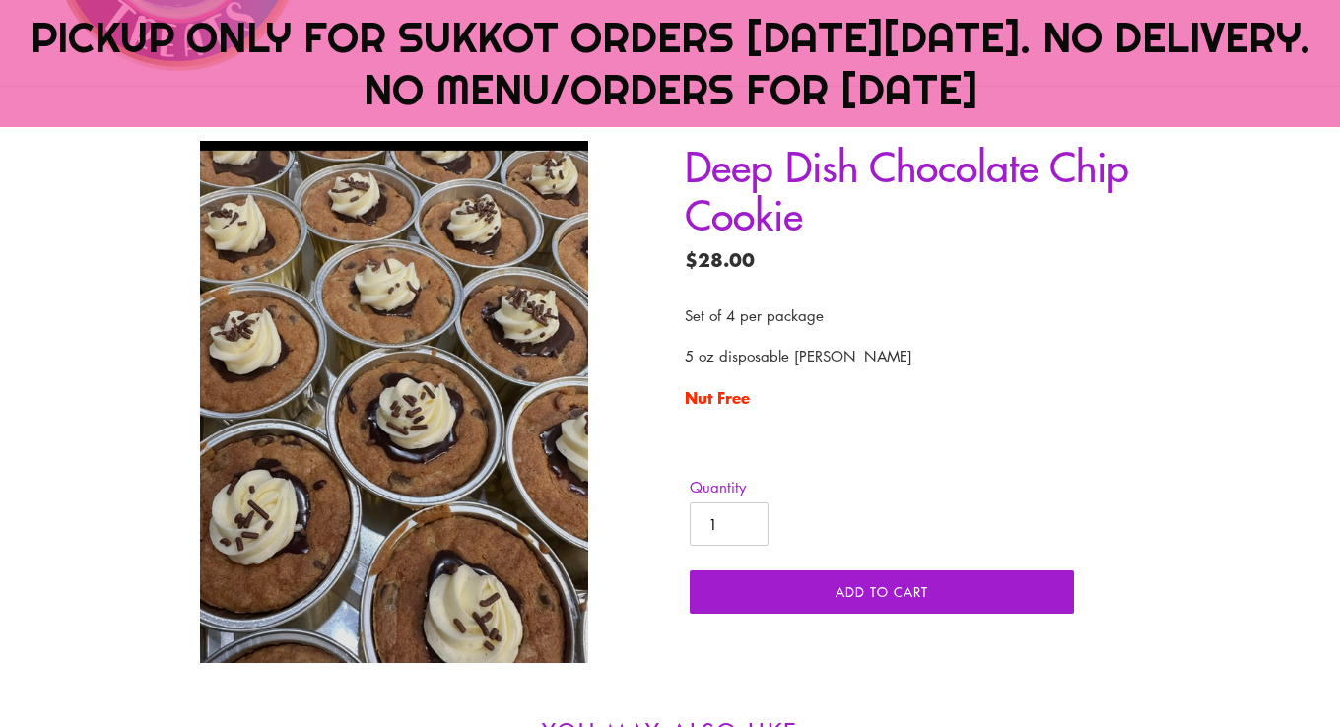
scroll to position [360, 0]
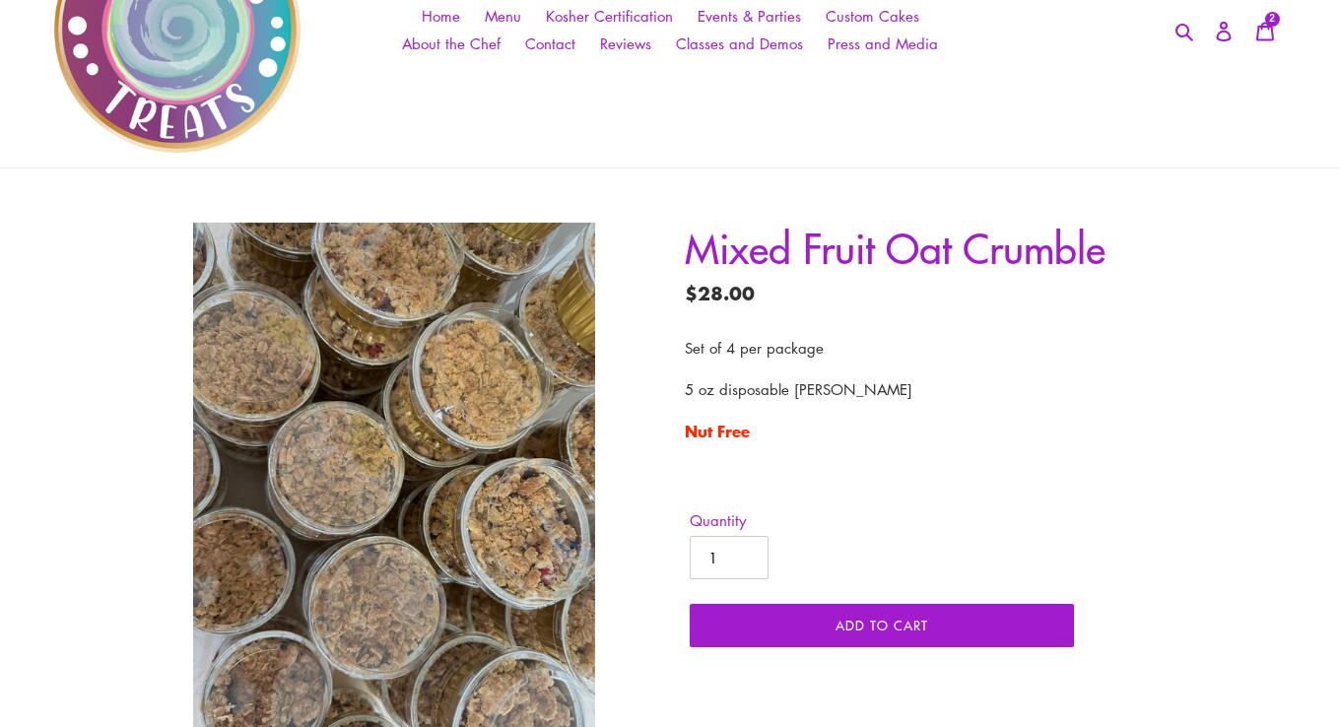
scroll to position [287, 0]
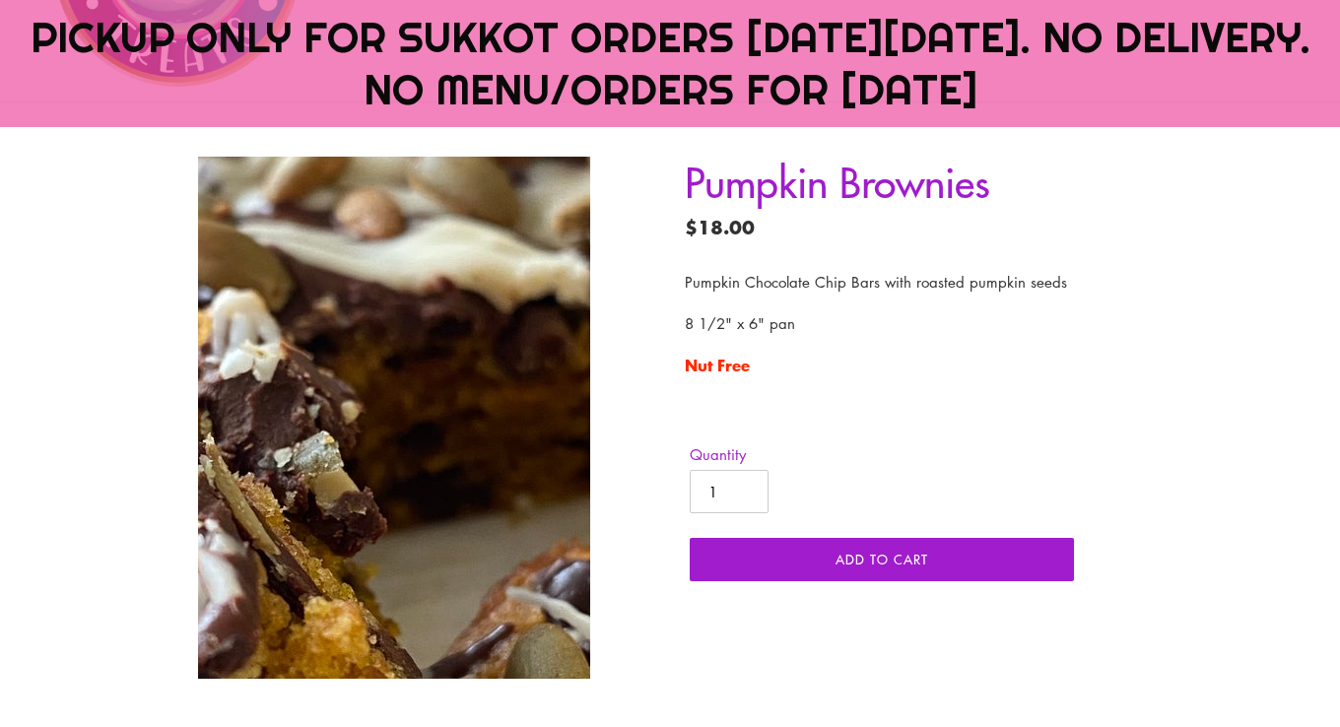
scroll to position [345, 0]
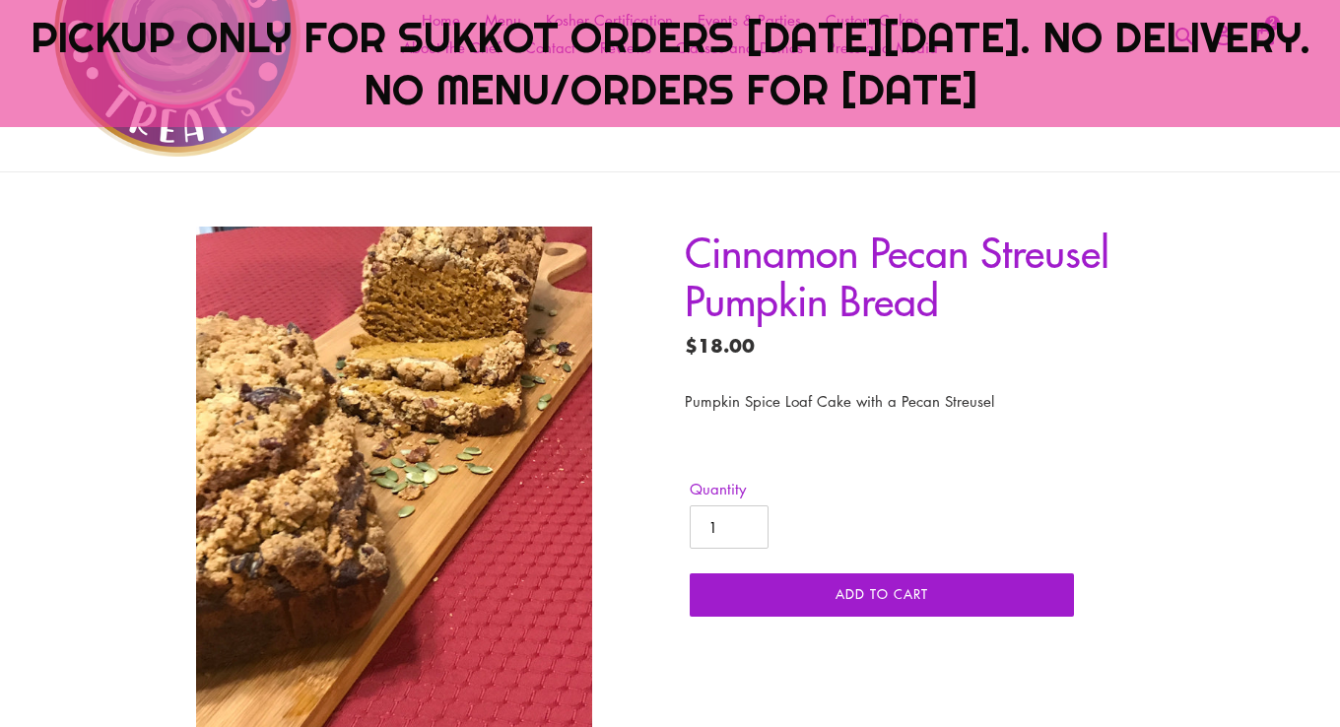
scroll to position [277, 0]
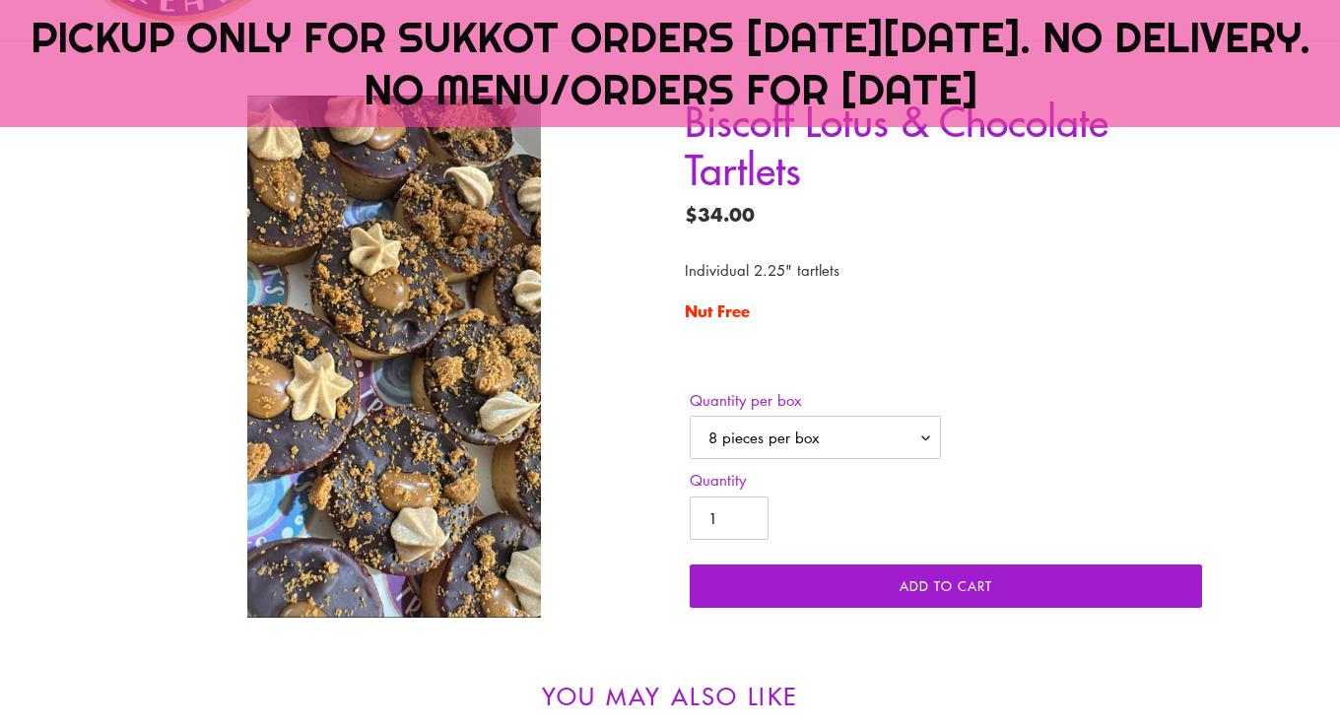
scroll to position [281, 0]
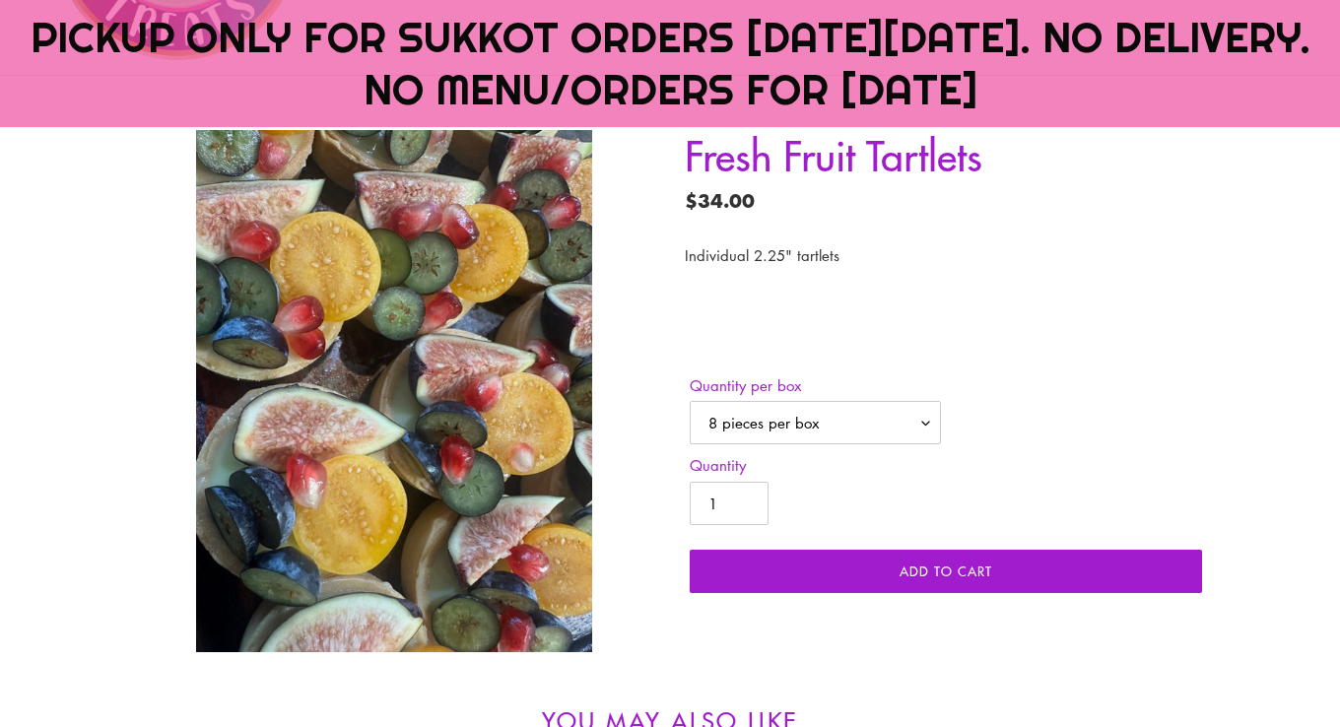
scroll to position [365, 0]
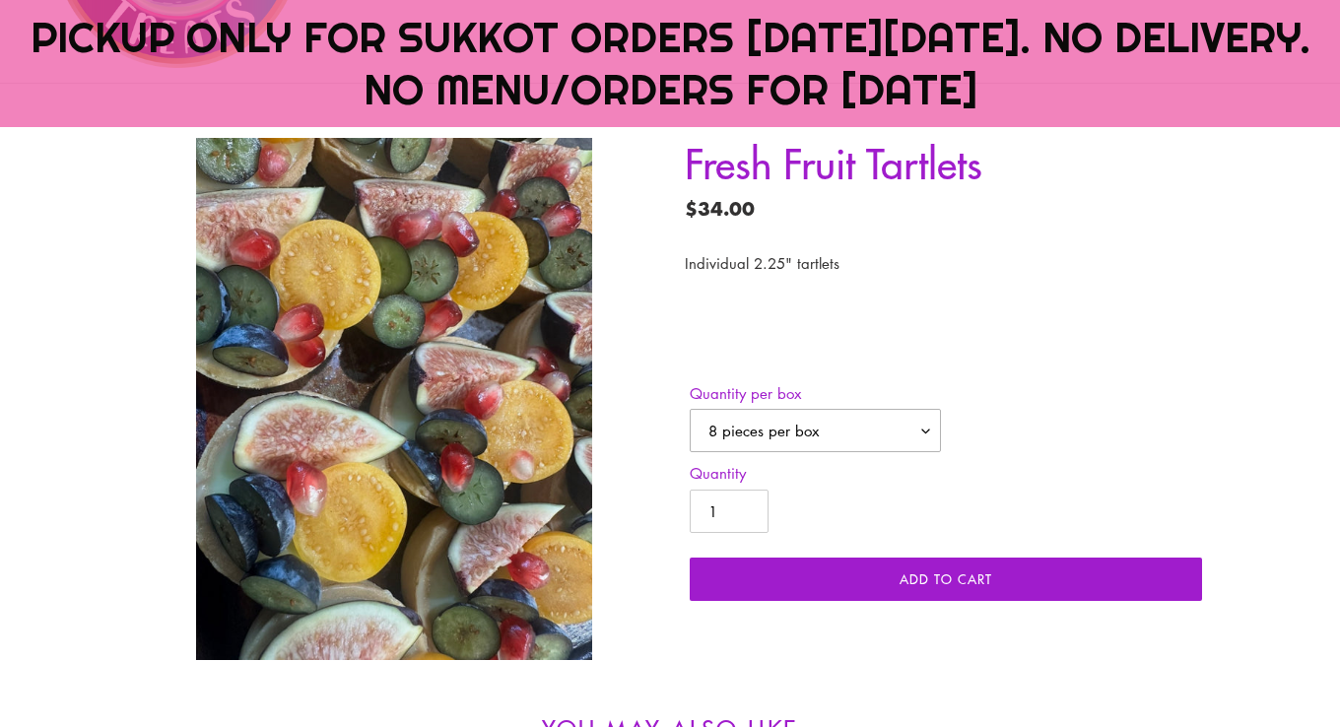
click at [910, 436] on select "8 pieces per box 12 pieces per box" at bounding box center [815, 430] width 251 height 43
click at [690, 409] on select "8 pieces per box 12 pieces per box" at bounding box center [815, 430] width 251 height 43
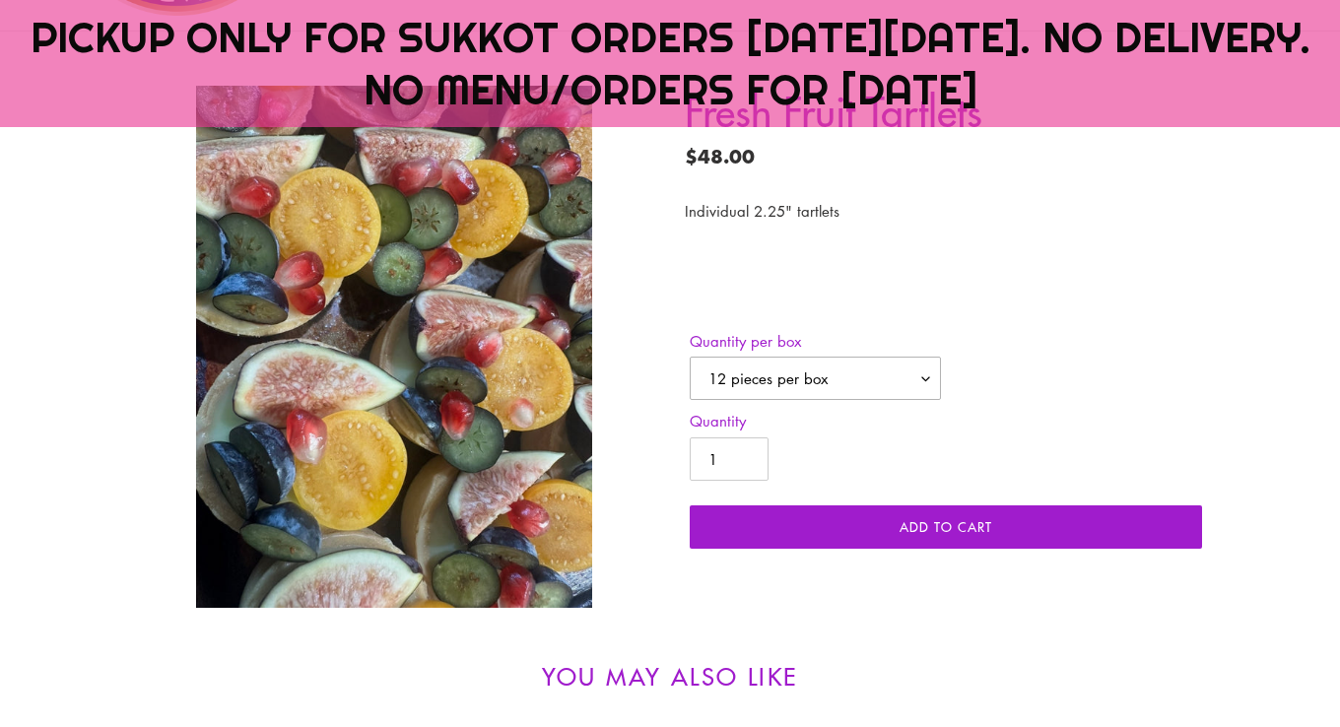
scroll to position [418, 0]
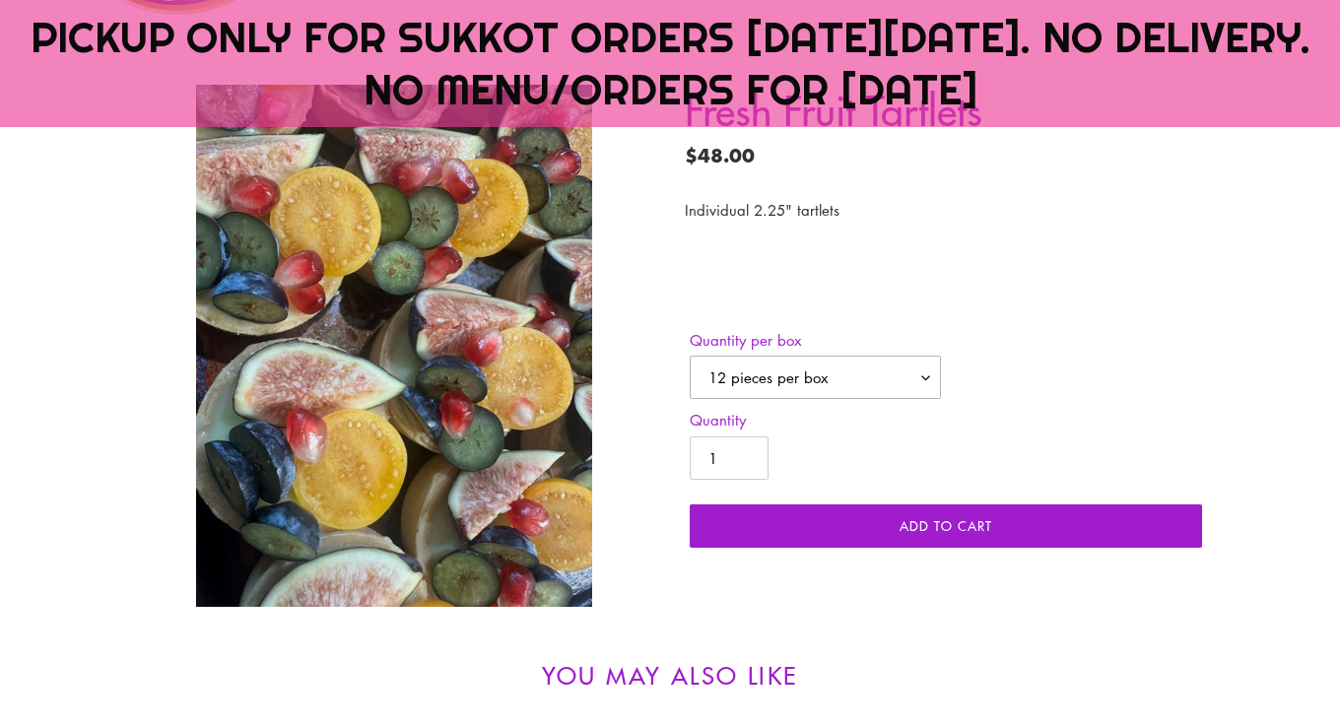
click at [896, 365] on select "8 pieces per box 12 pieces per box" at bounding box center [815, 377] width 251 height 43
select select "8 pieces per box"
click at [690, 356] on select "8 pieces per box 12 pieces per box" at bounding box center [815, 377] width 251 height 43
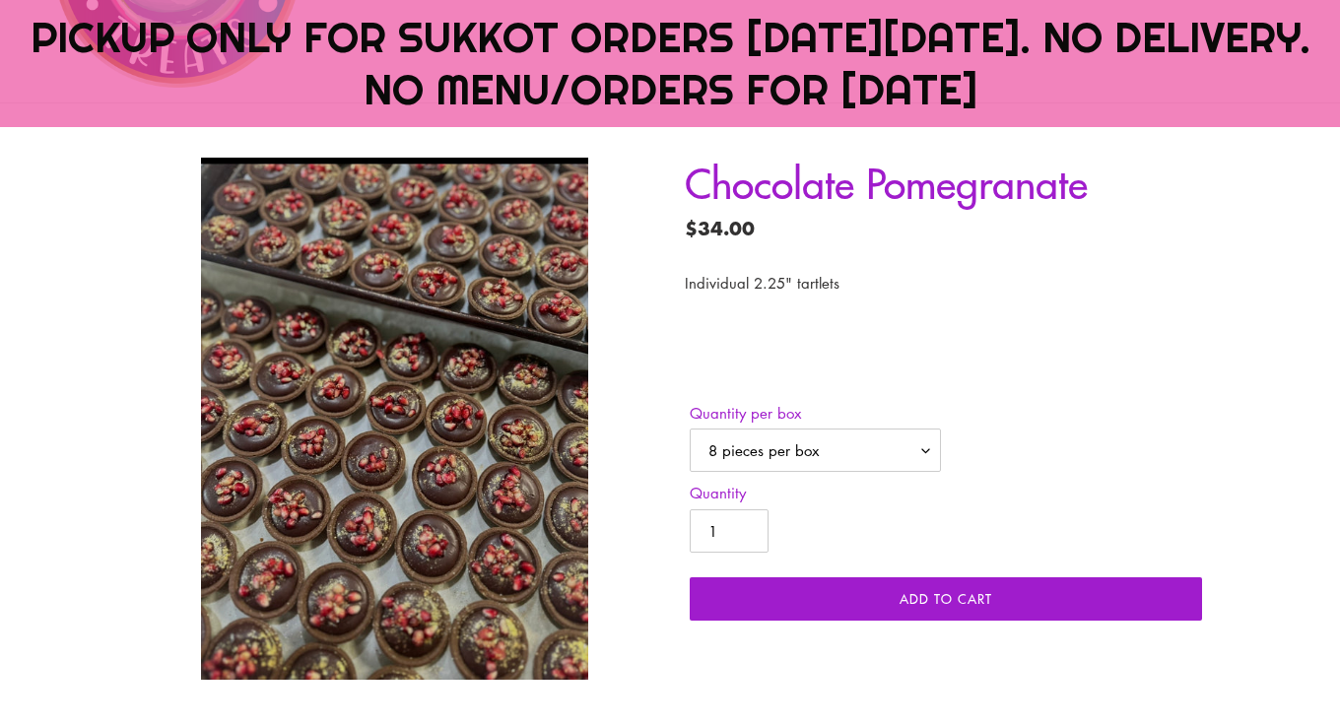
scroll to position [363, 0]
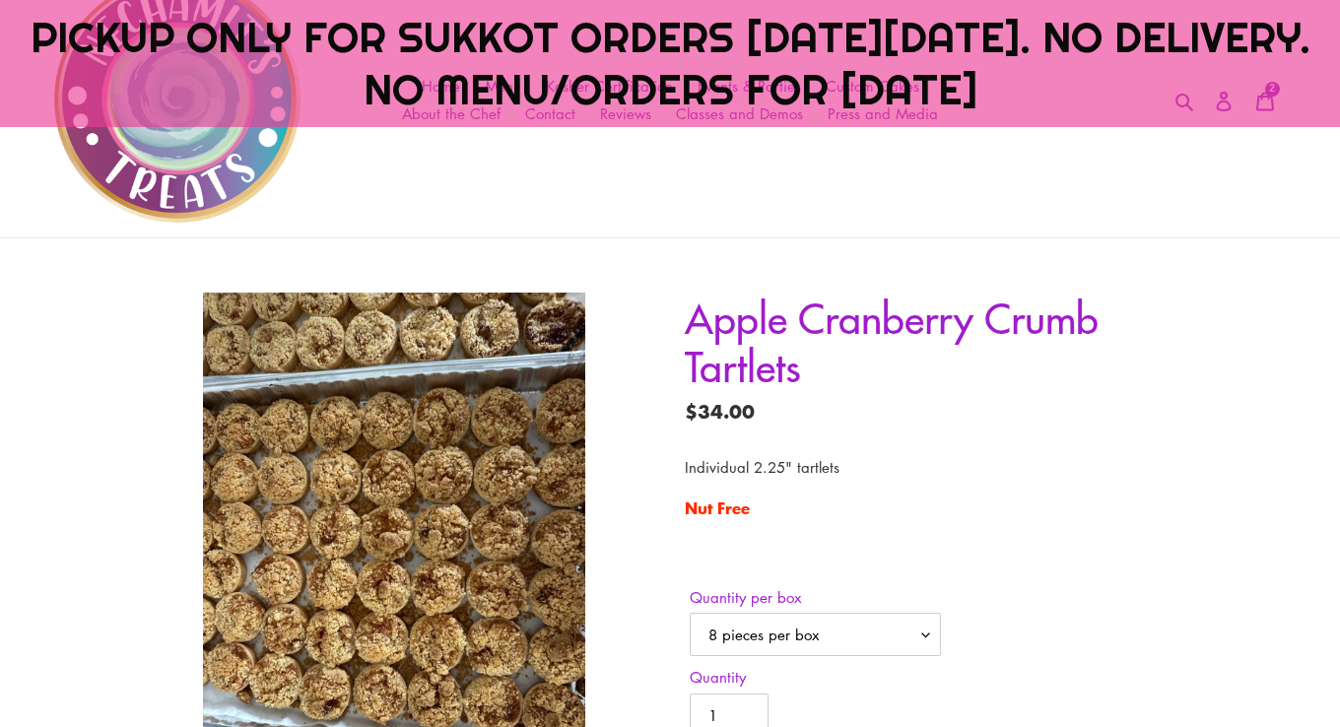
scroll to position [209, 0]
